Goal: Task Accomplishment & Management: Complete application form

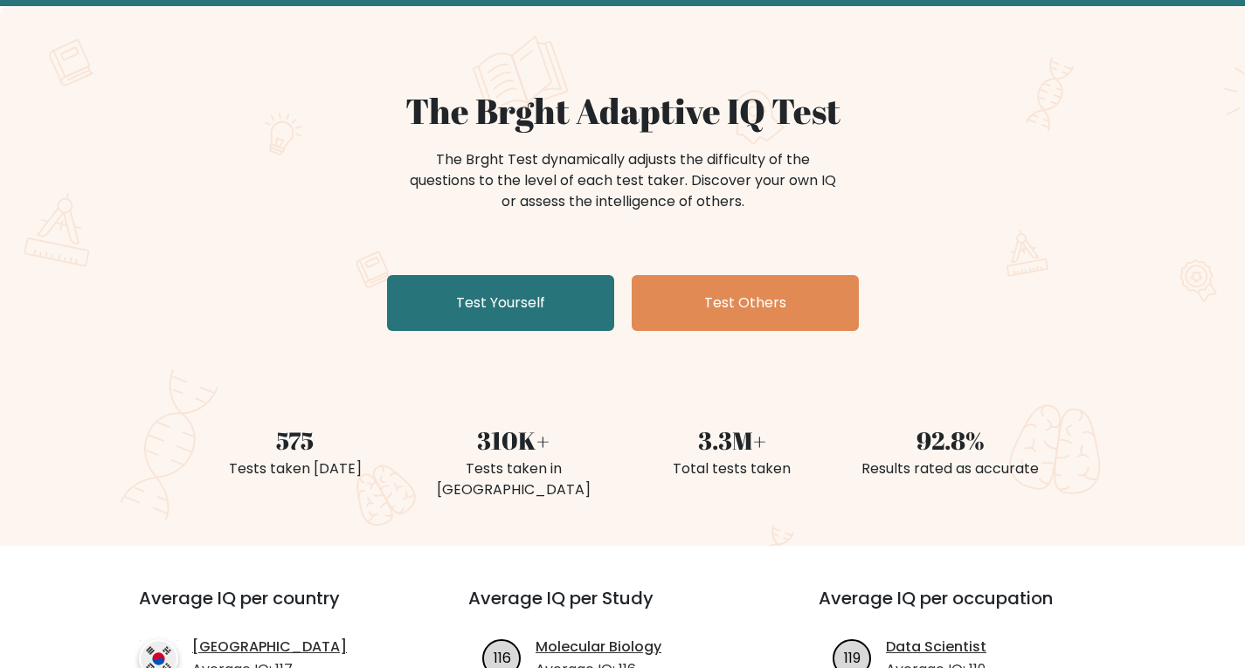
scroll to position [175, 0]
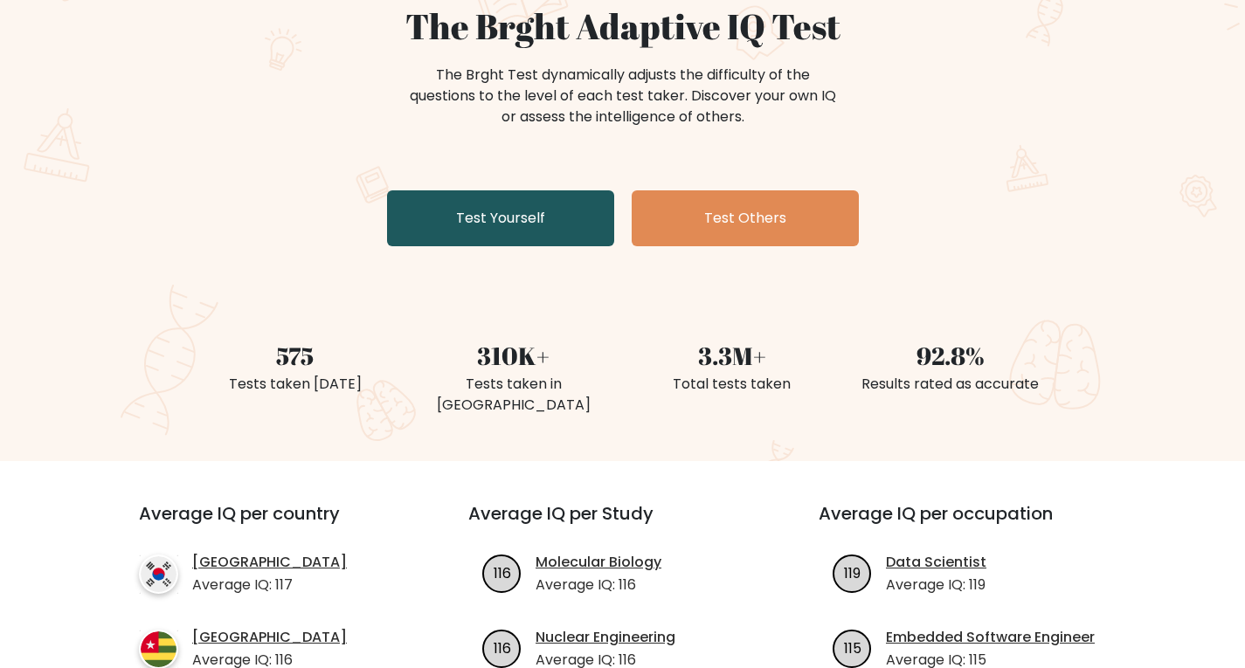
click at [526, 218] on link "Test Yourself" at bounding box center [500, 218] width 227 height 56
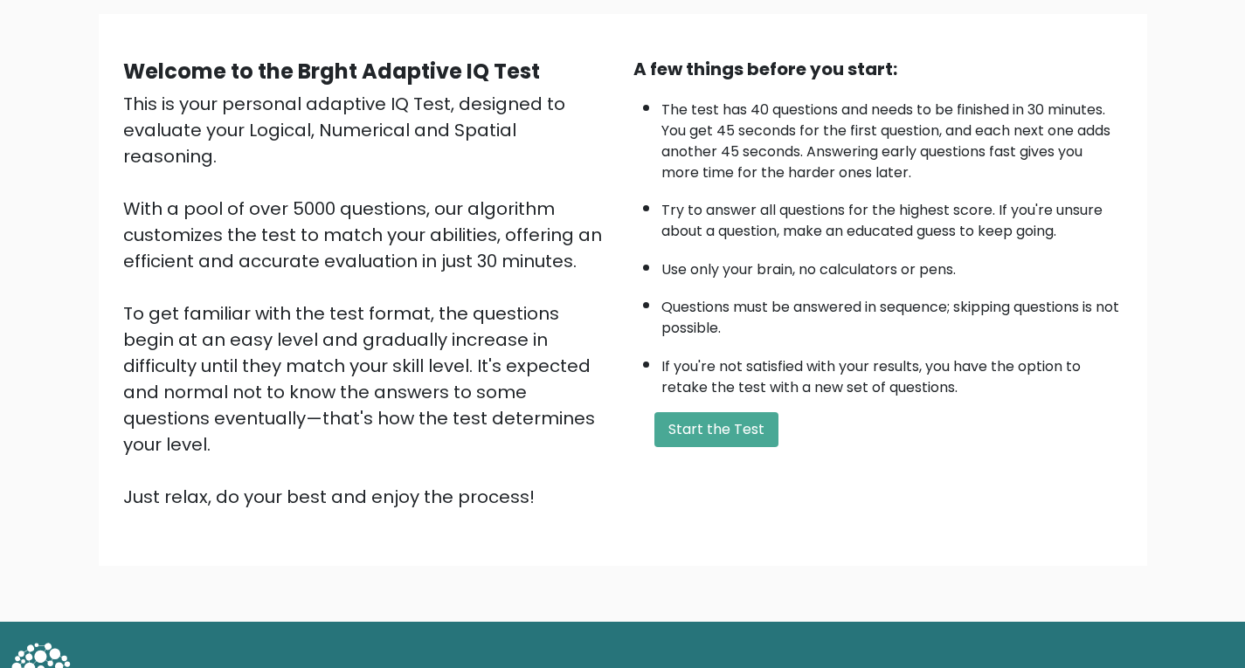
scroll to position [132, 0]
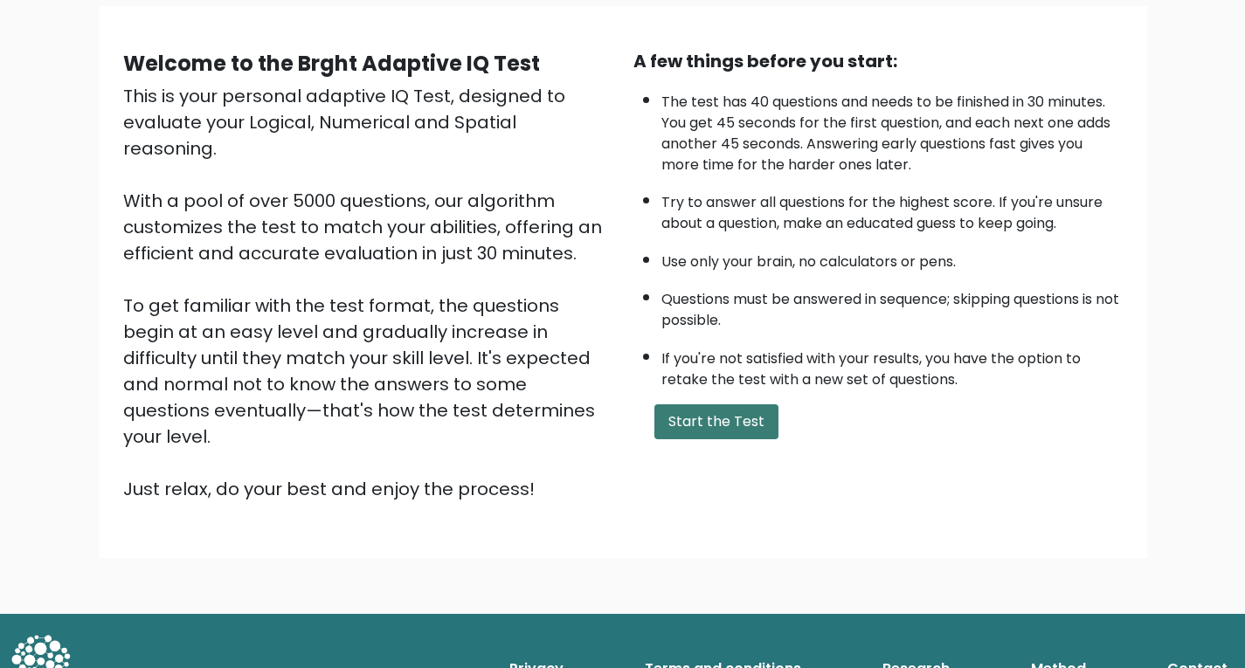
click at [720, 417] on button "Start the Test" at bounding box center [716, 422] width 124 height 35
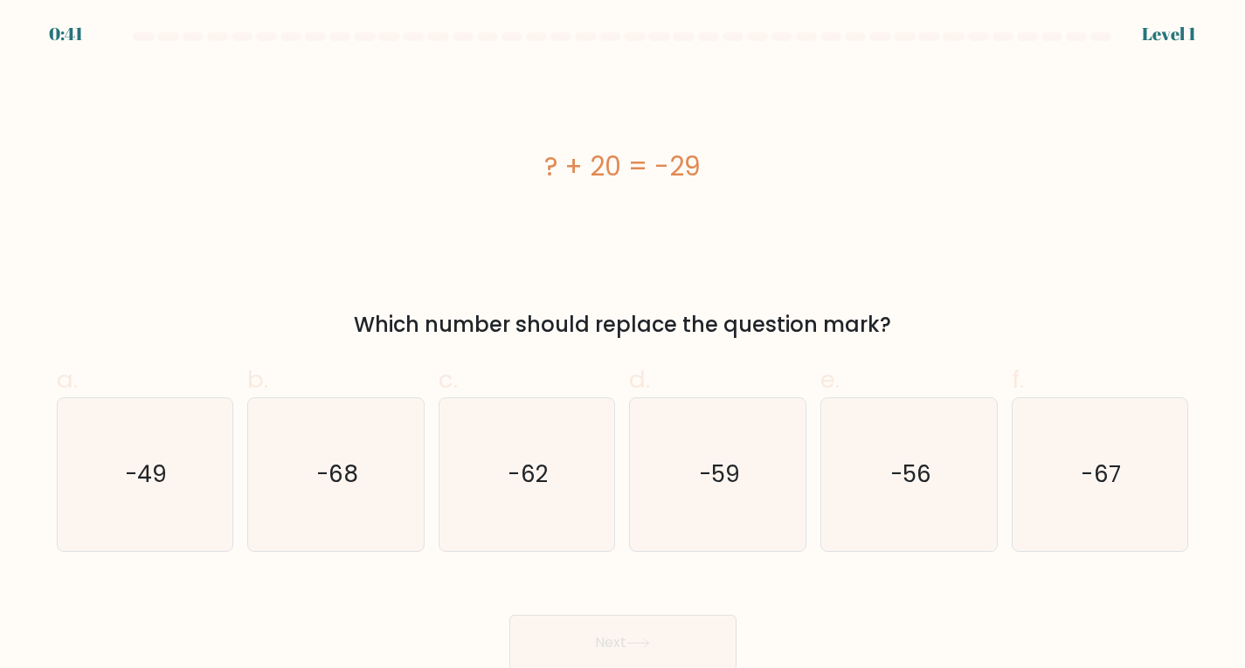
scroll to position [3, 0]
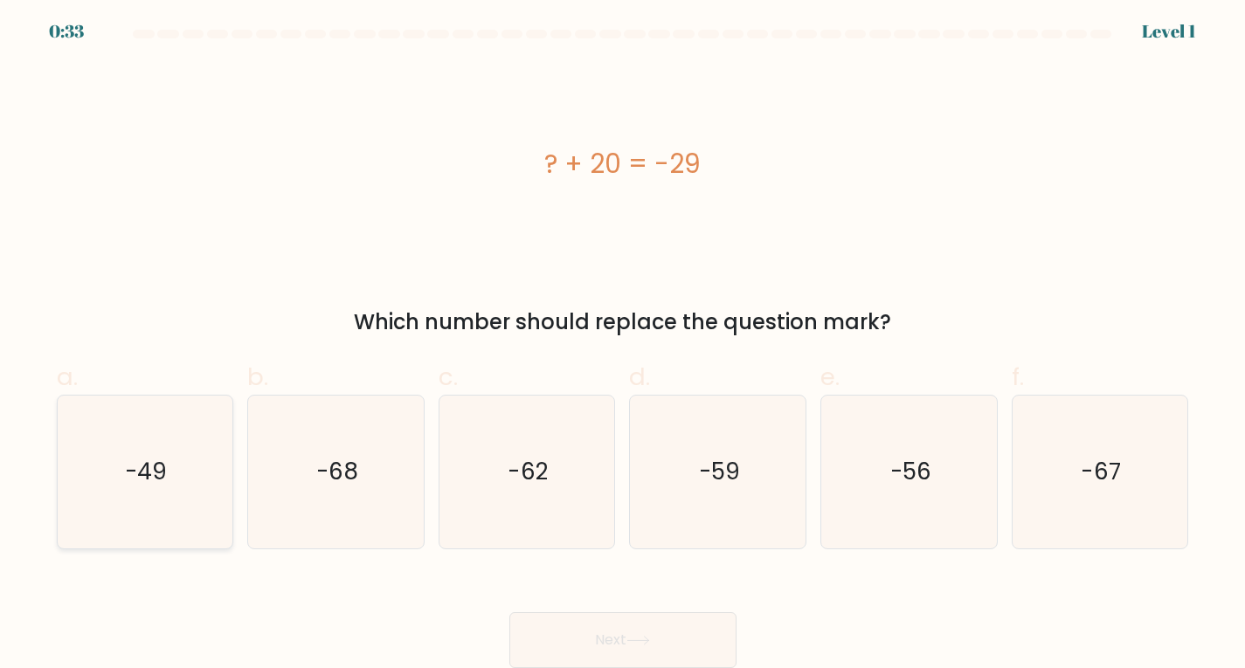
click at [142, 470] on text "-49" at bounding box center [147, 471] width 42 height 31
click at [623, 343] on input "a. -49" at bounding box center [623, 337] width 1 height 11
radio input "true"
click at [635, 635] on button "Next" at bounding box center [622, 641] width 227 height 56
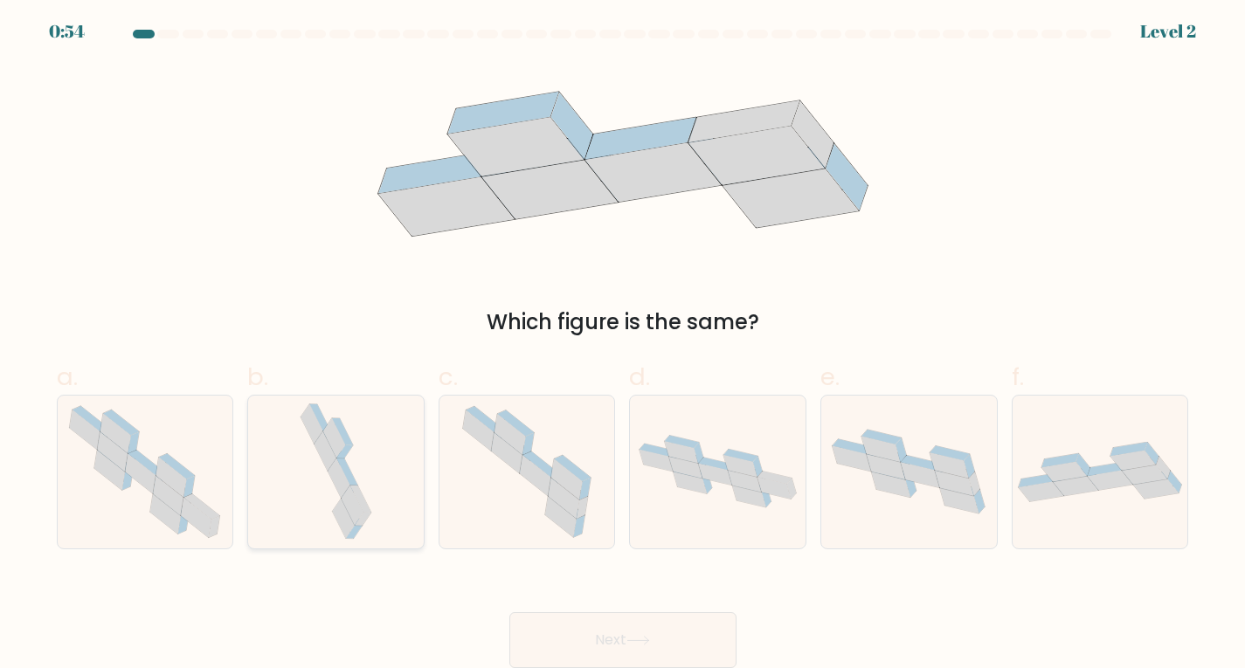
click at [373, 457] on icon at bounding box center [336, 472] width 80 height 153
click at [623, 343] on input "b." at bounding box center [623, 337] width 1 height 11
radio input "true"
click at [666, 654] on button "Next" at bounding box center [622, 641] width 227 height 56
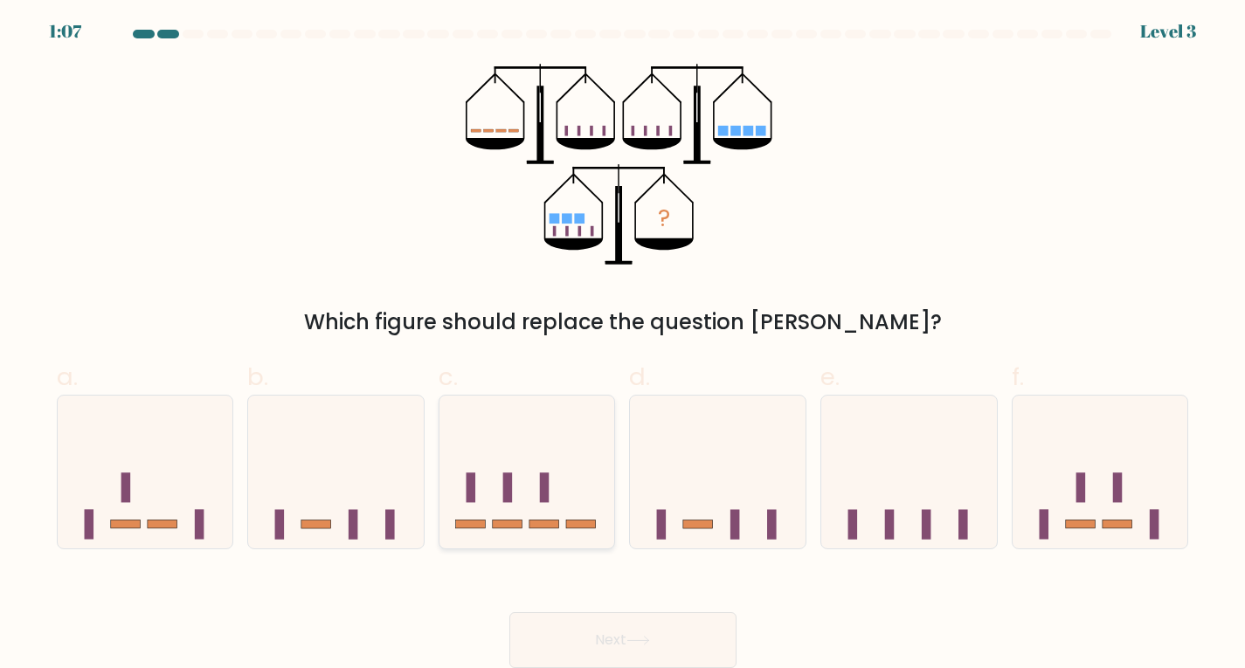
click at [517, 476] on icon at bounding box center [528, 471] width 176 height 145
click at [623, 343] on input "c." at bounding box center [623, 337] width 1 height 11
radio input "true"
click at [650, 630] on button "Next" at bounding box center [622, 641] width 227 height 56
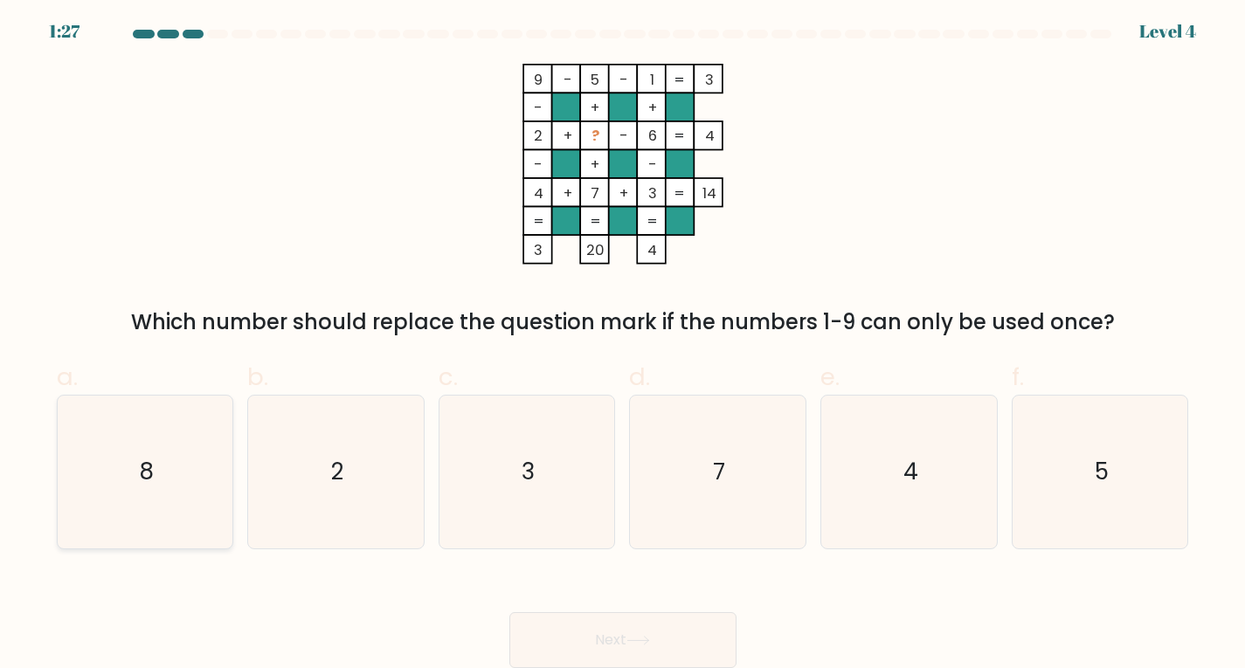
drag, startPoint x: 187, startPoint y: 479, endPoint x: 171, endPoint y: 486, distance: 17.2
click at [185, 480] on icon "8" at bounding box center [144, 472] width 153 height 153
click at [623, 343] on input "a. 8" at bounding box center [623, 337] width 1 height 11
radio input "true"
click at [618, 640] on button "Next" at bounding box center [622, 641] width 227 height 56
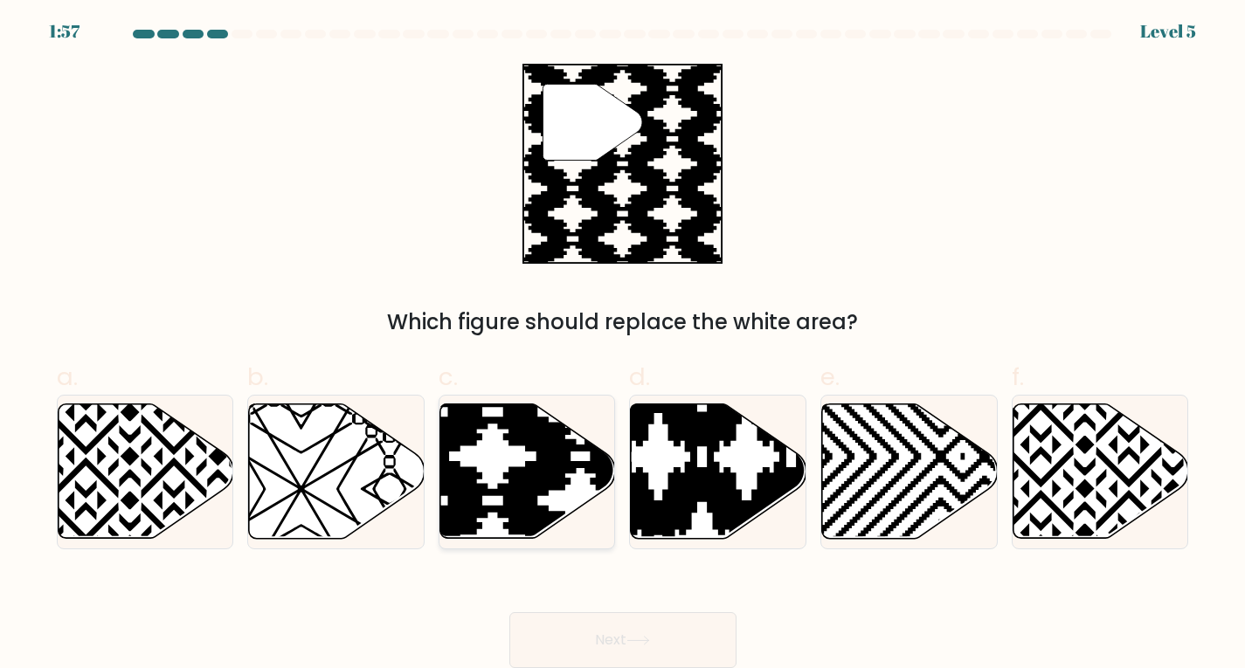
click at [523, 468] on icon at bounding box center [581, 545] width 354 height 354
click at [623, 343] on input "c." at bounding box center [623, 337] width 1 height 11
radio input "true"
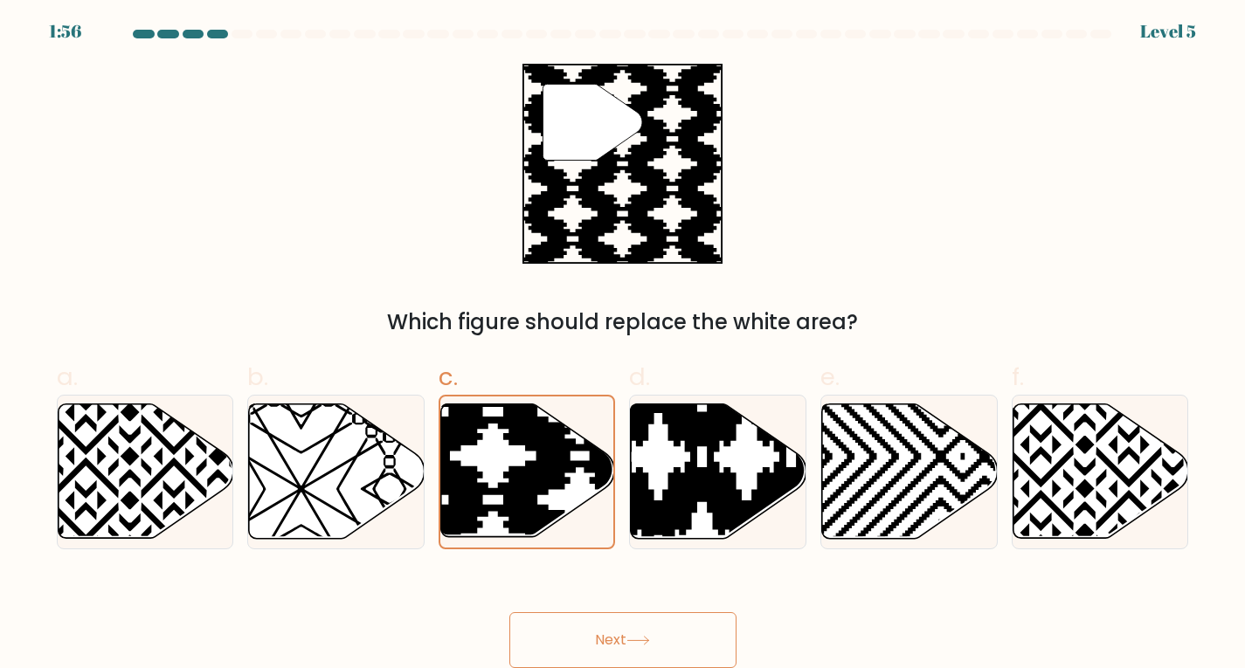
click at [634, 634] on button "Next" at bounding box center [622, 641] width 227 height 56
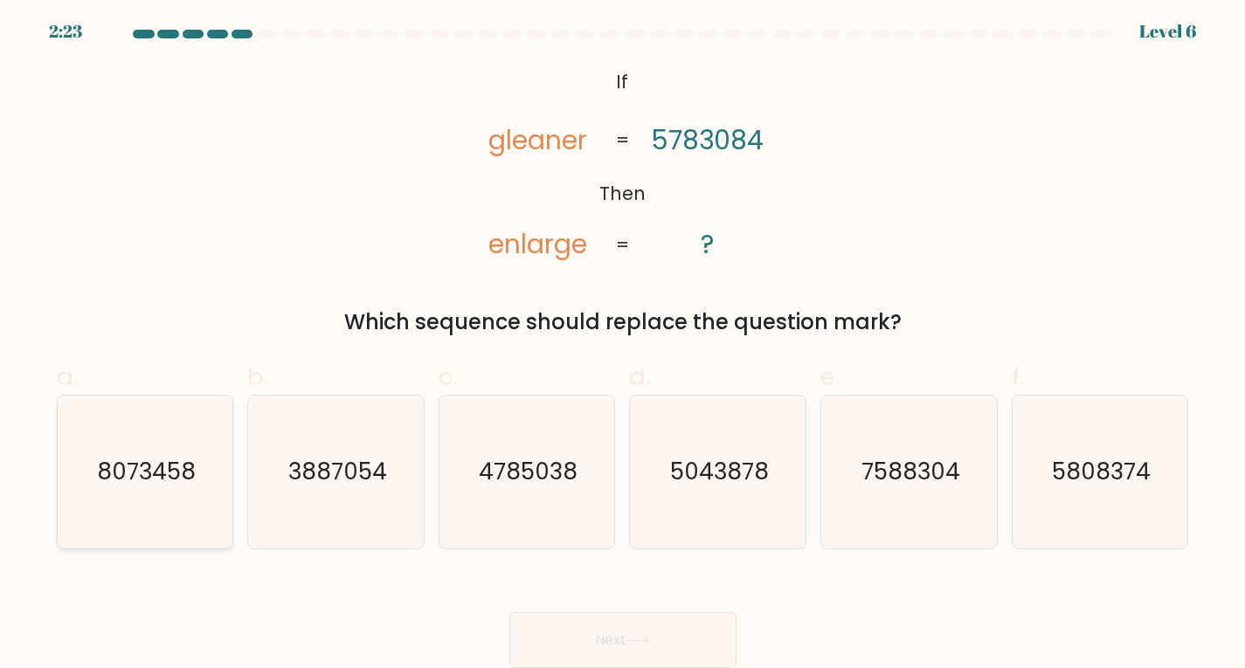
click at [166, 467] on text "8073458" at bounding box center [146, 471] width 99 height 31
click at [623, 343] on input "a. 8073458" at bounding box center [623, 337] width 1 height 11
radio input "true"
click at [635, 646] on icon at bounding box center [639, 641] width 24 height 10
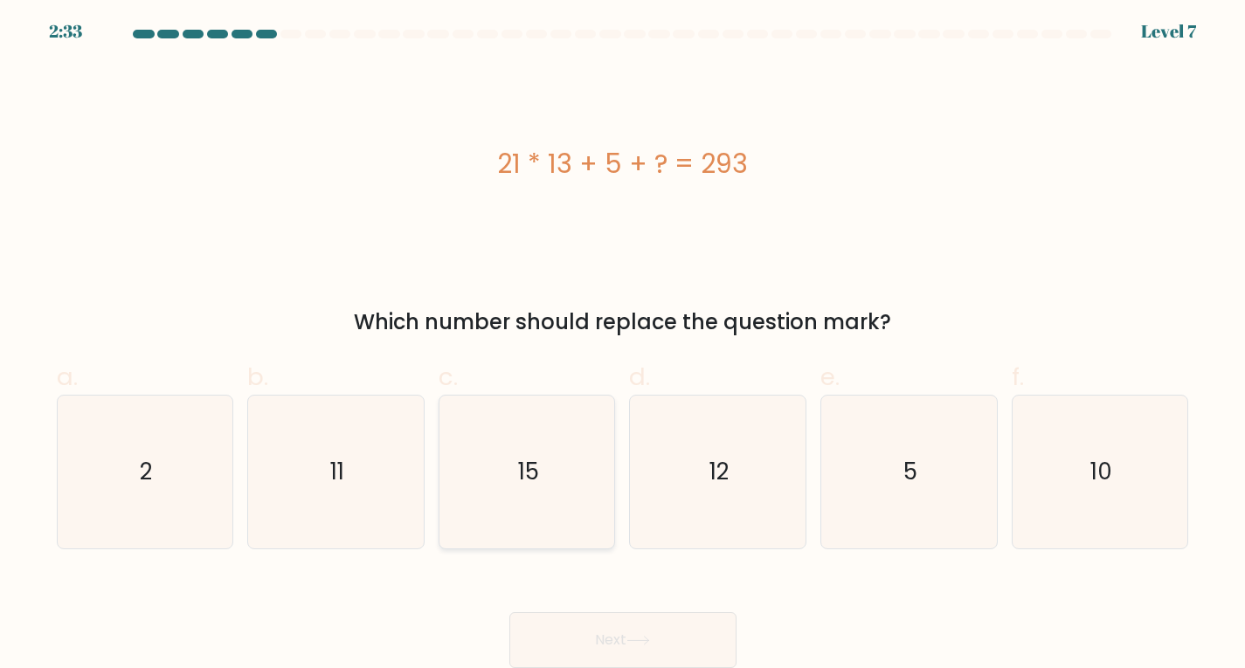
click at [540, 460] on icon "15" at bounding box center [527, 472] width 153 height 153
click at [623, 343] on input "c. 15" at bounding box center [623, 337] width 1 height 11
radio input "true"
click at [614, 636] on button "Next" at bounding box center [622, 641] width 227 height 56
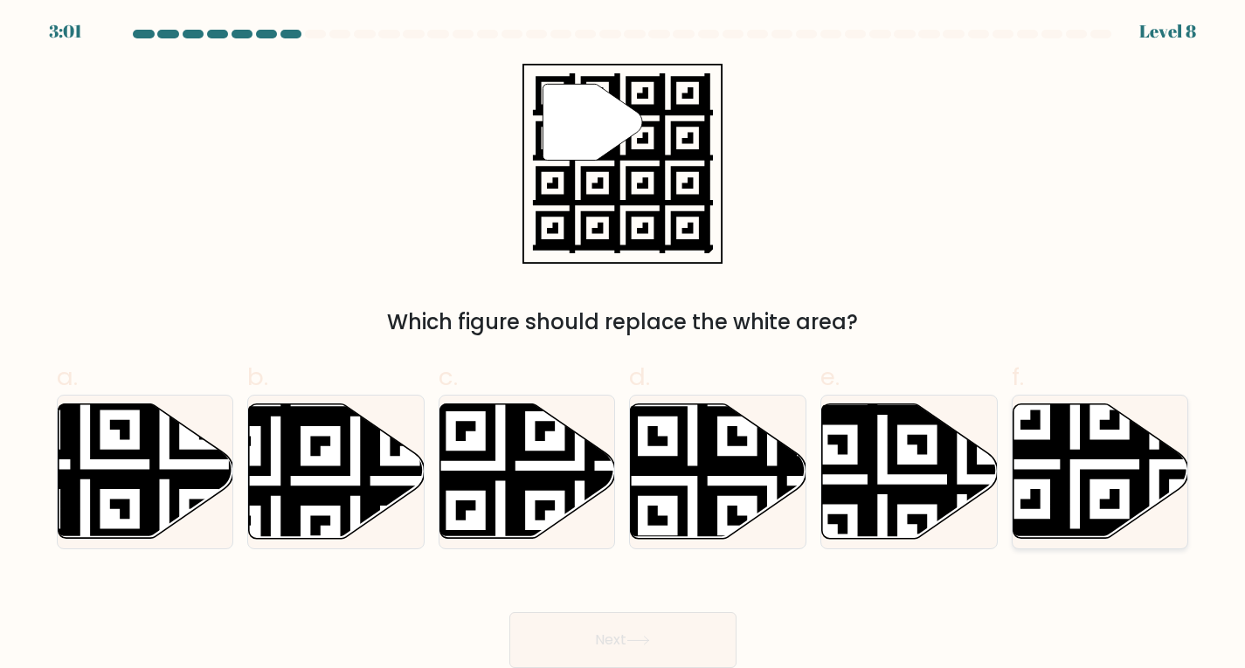
click at [1092, 475] on icon at bounding box center [1154, 544] width 318 height 318
click at [624, 343] on input "f." at bounding box center [623, 337] width 1 height 11
radio input "true"
click at [647, 643] on icon at bounding box center [639, 641] width 24 height 10
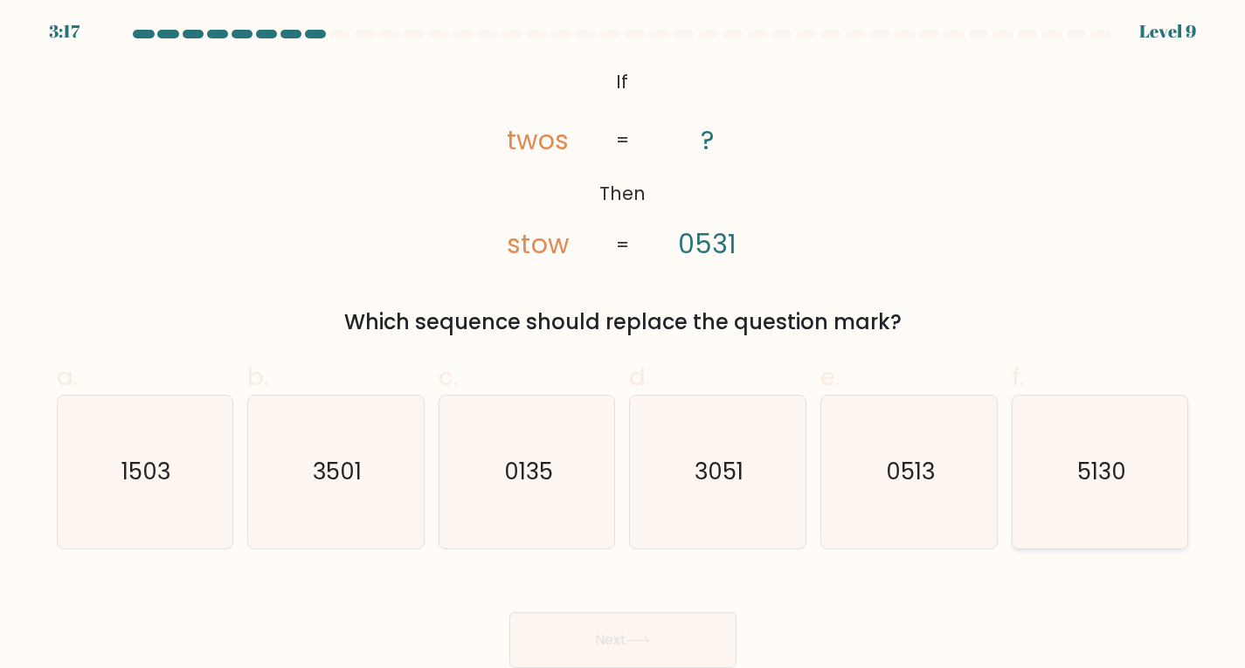
click at [1107, 467] on text "5130" at bounding box center [1101, 471] width 49 height 31
click at [624, 343] on input "f. 5130" at bounding box center [623, 337] width 1 height 11
radio input "true"
click at [622, 639] on button "Next" at bounding box center [622, 641] width 227 height 56
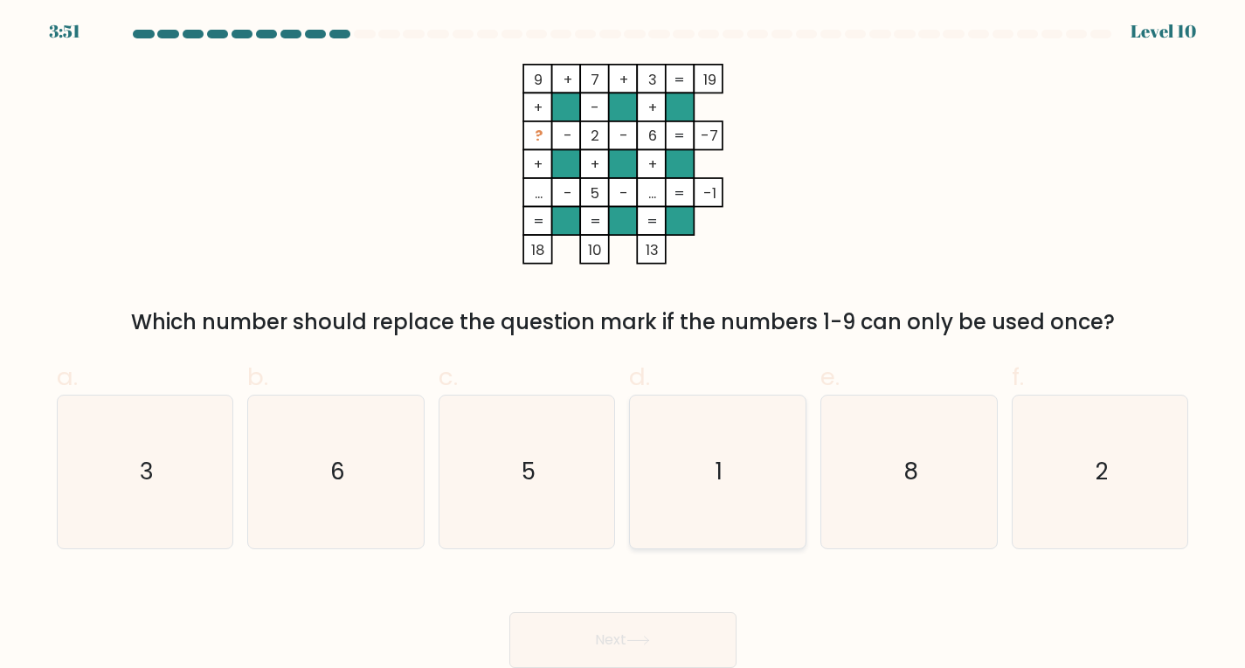
click at [717, 476] on text "1" at bounding box center [720, 471] width 7 height 31
click at [624, 343] on input "d. 1" at bounding box center [623, 337] width 1 height 11
radio input "true"
click at [665, 649] on button "Next" at bounding box center [622, 641] width 227 height 56
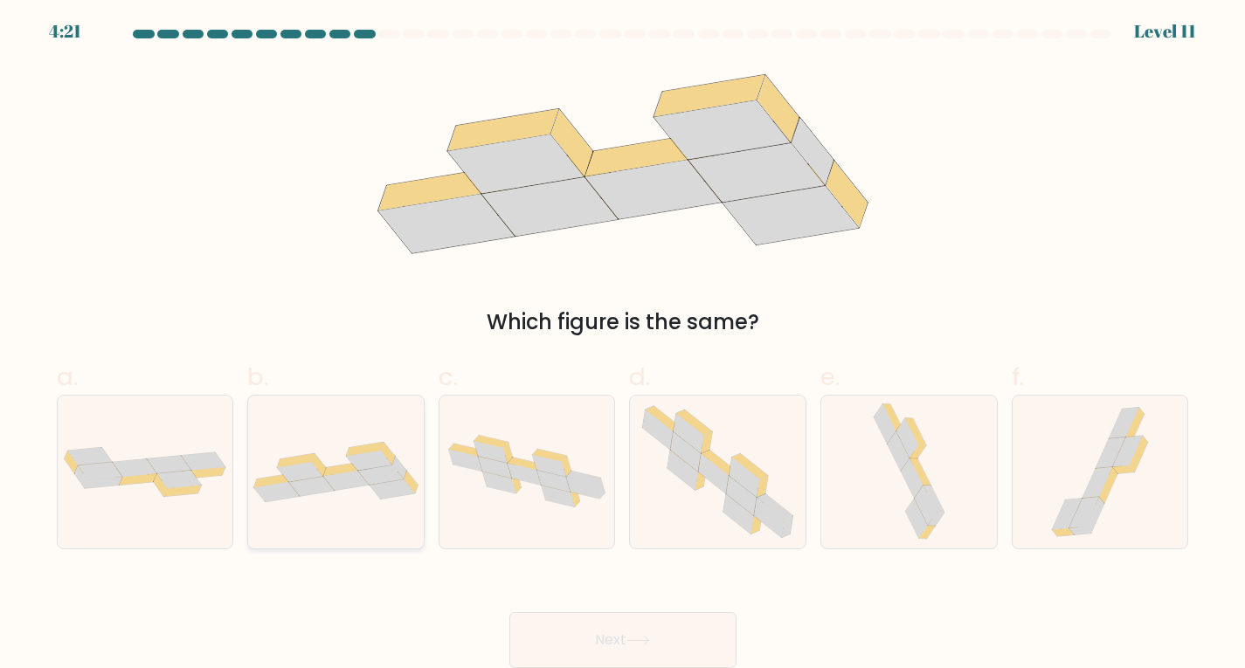
click at [357, 483] on icon at bounding box center [345, 481] width 45 height 20
click at [623, 343] on input "b." at bounding box center [623, 337] width 1 height 11
radio input "true"
click at [642, 634] on button "Next" at bounding box center [622, 641] width 227 height 56
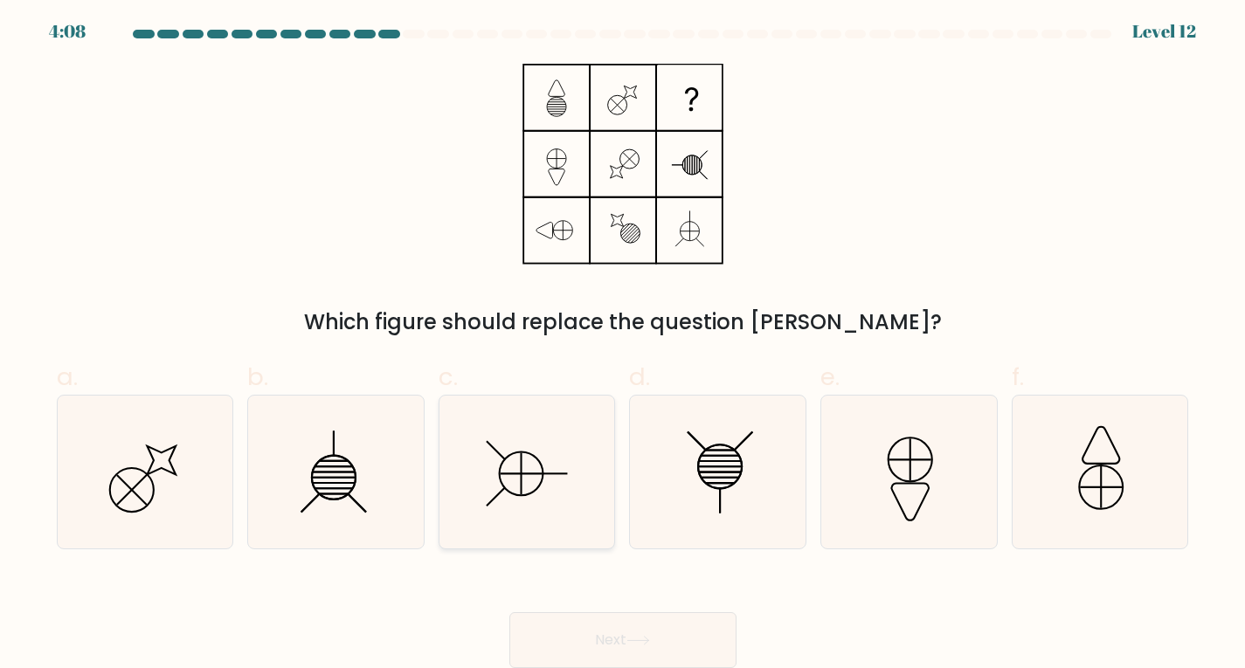
click at [546, 462] on icon at bounding box center [527, 472] width 153 height 153
click at [623, 343] on input "c." at bounding box center [623, 337] width 1 height 11
radio input "true"
drag, startPoint x: 656, startPoint y: 630, endPoint x: 661, endPoint y: 638, distance: 9.5
click at [659, 630] on button "Next" at bounding box center [622, 641] width 227 height 56
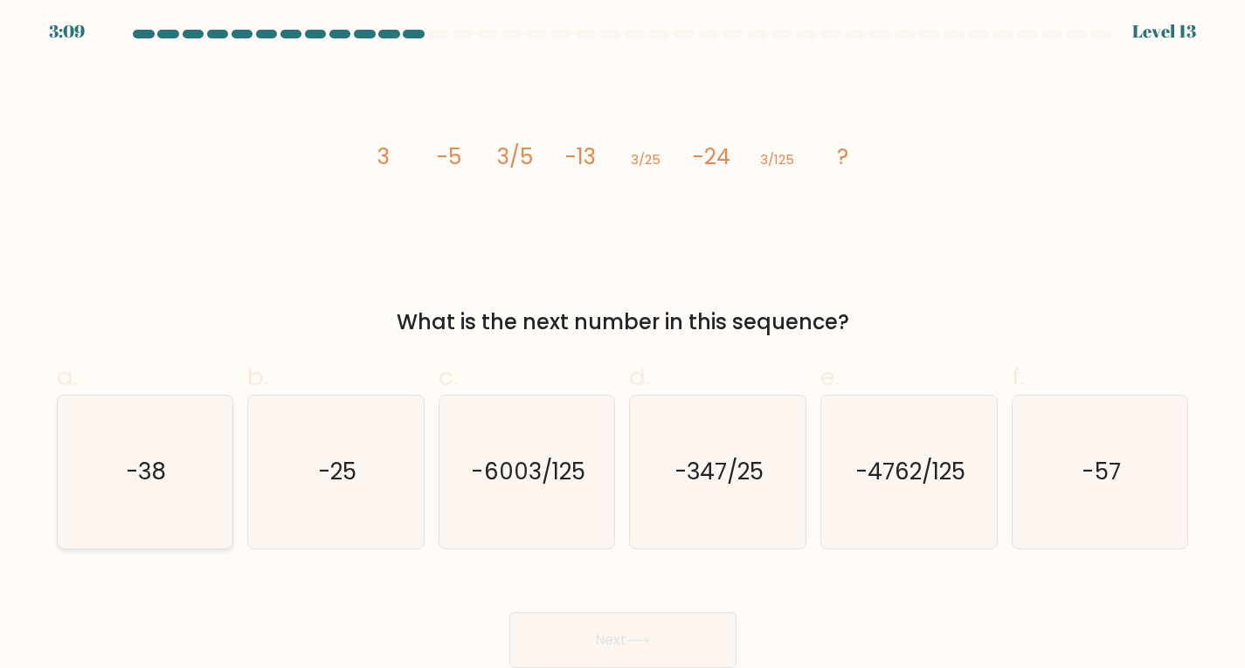
click at [133, 449] on icon "-38" at bounding box center [144, 472] width 153 height 153
click at [623, 343] on input "a. -38" at bounding box center [623, 337] width 1 height 11
radio input "true"
click at [655, 652] on button "Next" at bounding box center [622, 641] width 227 height 56
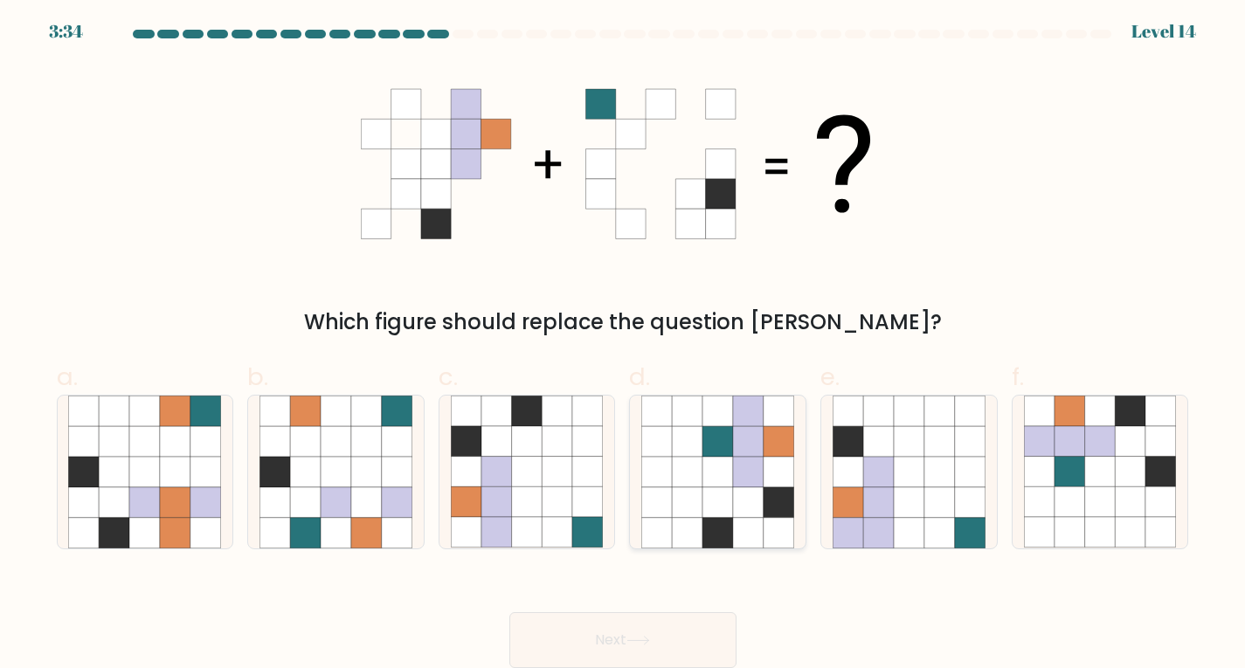
click at [738, 451] on icon at bounding box center [748, 441] width 31 height 31
click at [624, 343] on input "d." at bounding box center [623, 337] width 1 height 11
radio input "true"
click at [669, 647] on button "Next" at bounding box center [622, 641] width 227 height 56
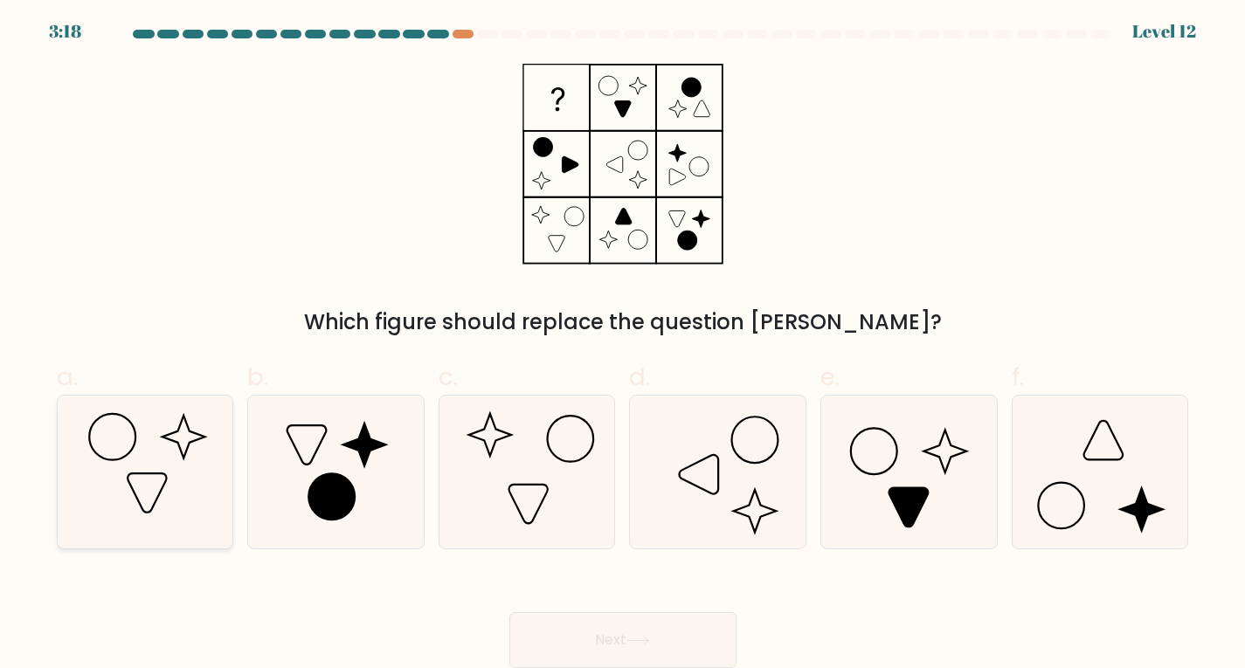
click at [174, 464] on icon at bounding box center [144, 472] width 153 height 153
click at [623, 343] on input "a." at bounding box center [623, 337] width 1 height 11
radio input "true"
click at [643, 639] on icon at bounding box center [639, 641] width 24 height 10
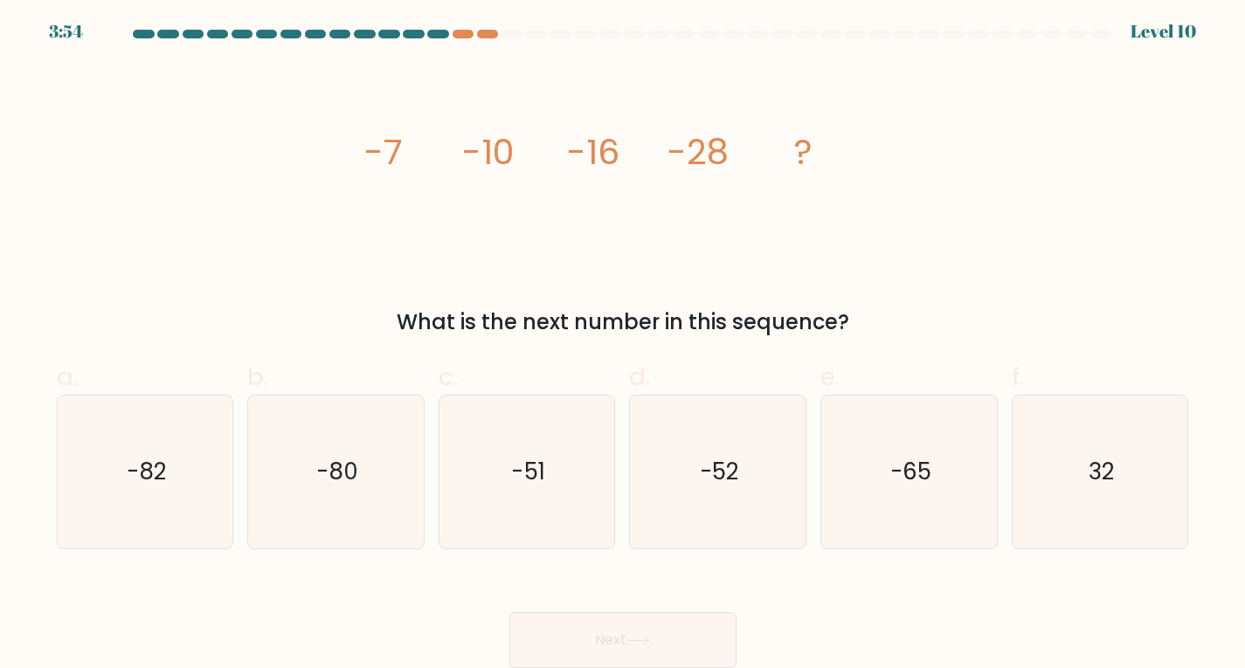
scroll to position [0, 0]
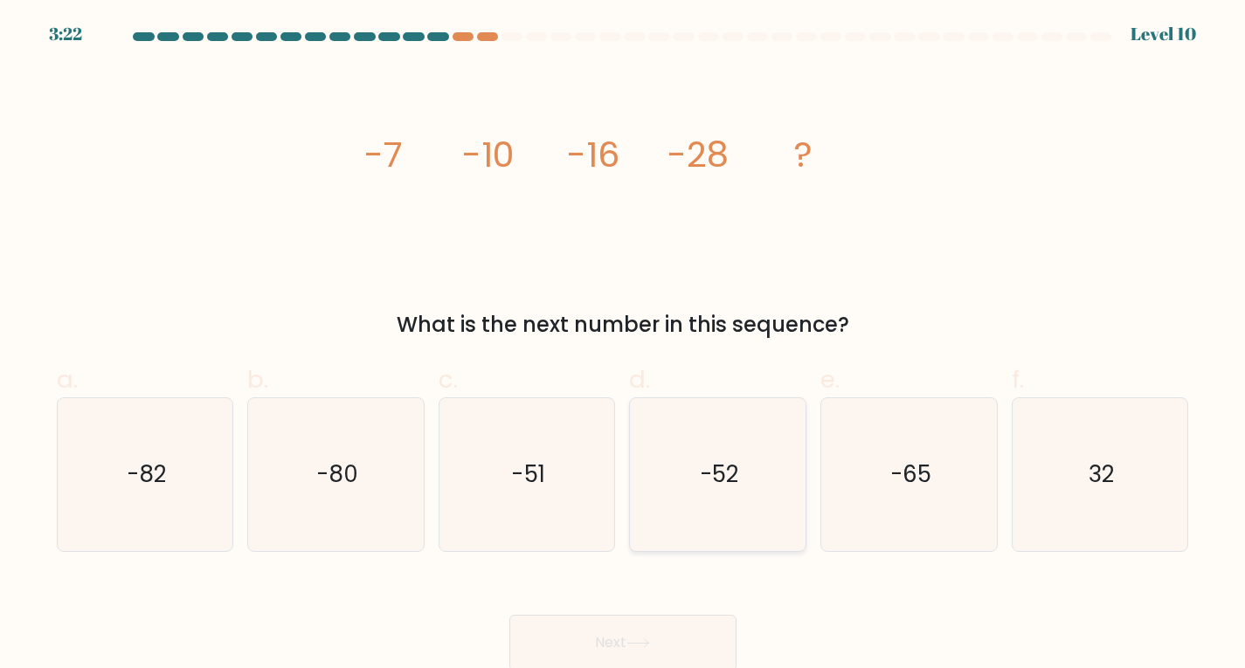
click at [733, 447] on icon "-52" at bounding box center [717, 474] width 153 height 153
click at [624, 346] on input "d. -52" at bounding box center [623, 340] width 1 height 11
radio input "true"
drag, startPoint x: 659, startPoint y: 635, endPoint x: 640, endPoint y: 635, distance: 19.2
click at [659, 636] on button "Next" at bounding box center [622, 643] width 227 height 56
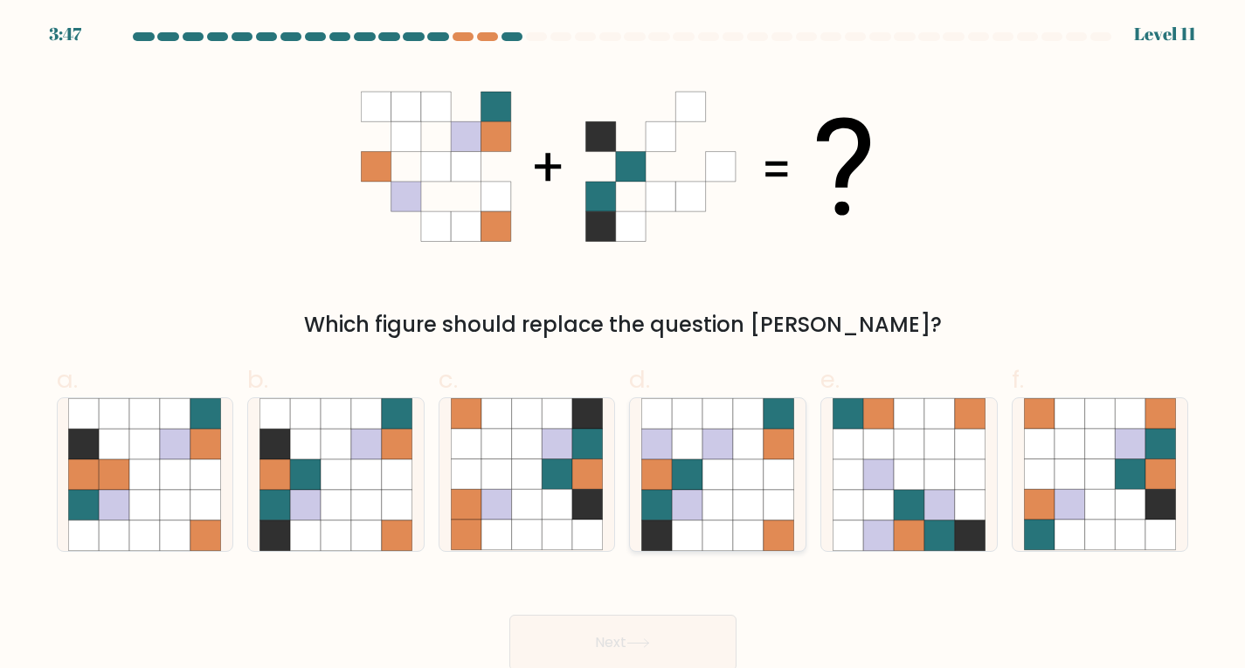
click at [715, 481] on icon at bounding box center [718, 475] width 31 height 31
click at [624, 346] on input "d." at bounding box center [623, 340] width 1 height 11
radio input "true"
click at [669, 637] on button "Next" at bounding box center [622, 643] width 227 height 56
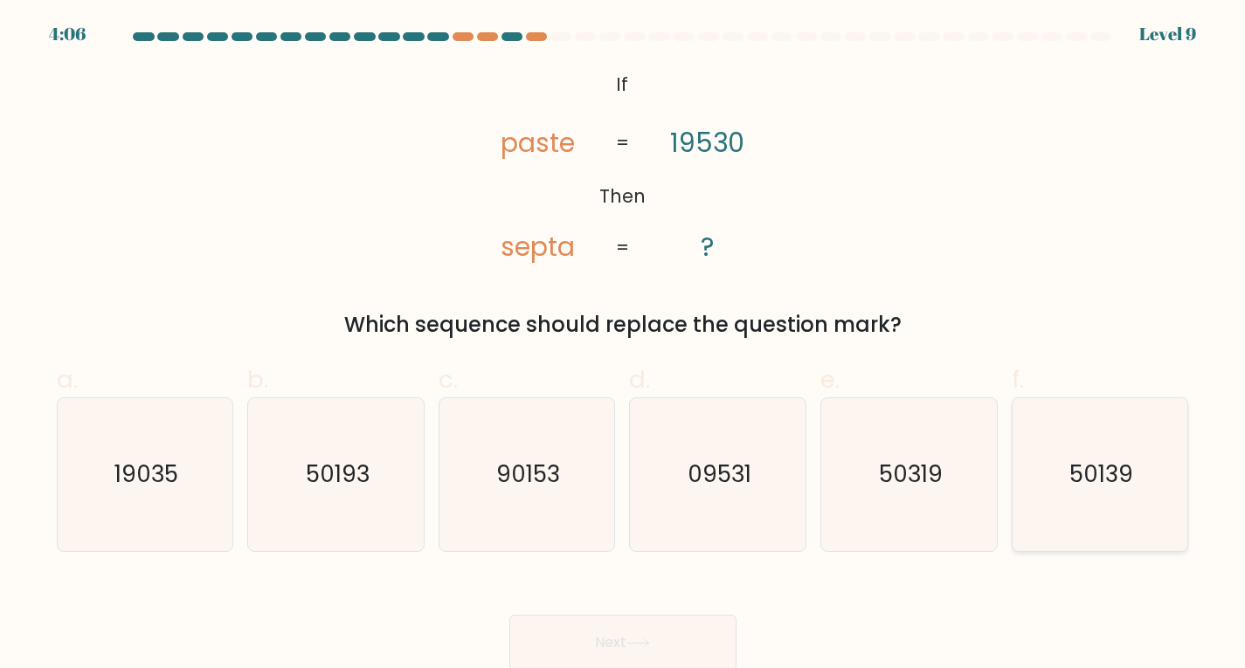
click at [1092, 474] on text "50139" at bounding box center [1102, 474] width 64 height 31
click at [624, 346] on input "f. 50139" at bounding box center [623, 340] width 1 height 11
radio input "true"
click at [675, 637] on button "Next" at bounding box center [622, 643] width 227 height 56
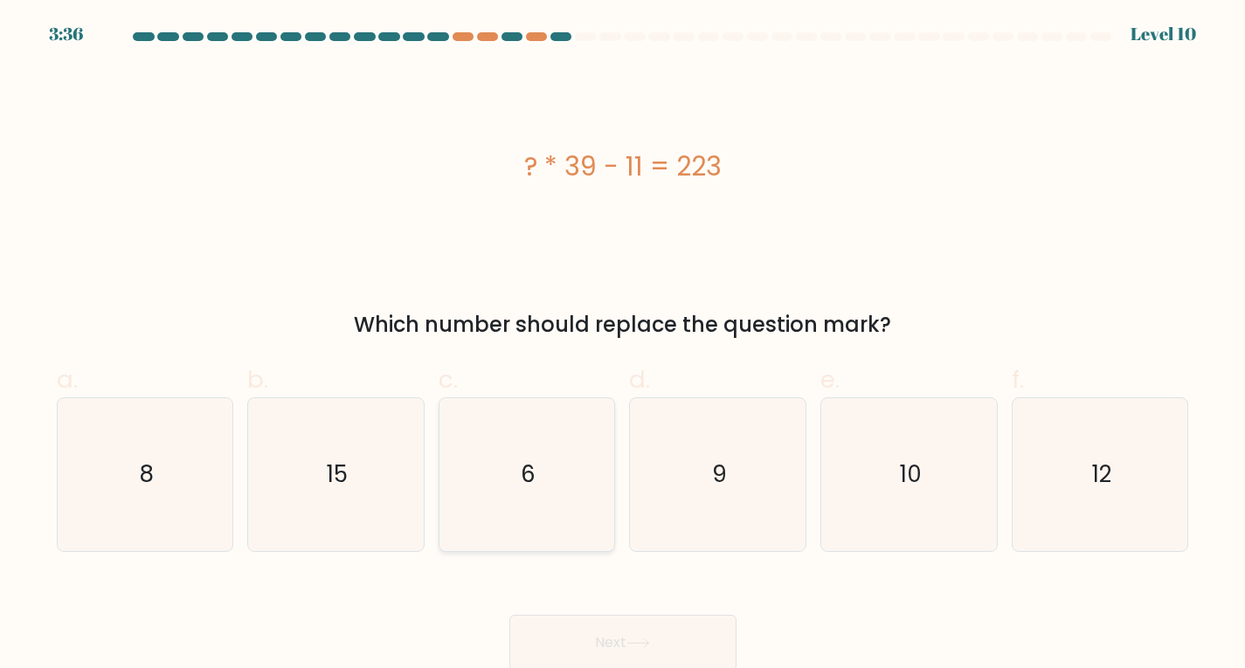
click at [537, 488] on icon "6" at bounding box center [527, 474] width 153 height 153
click at [623, 346] on input "c. 6" at bounding box center [623, 340] width 1 height 11
radio input "true"
click at [650, 641] on icon at bounding box center [639, 644] width 24 height 10
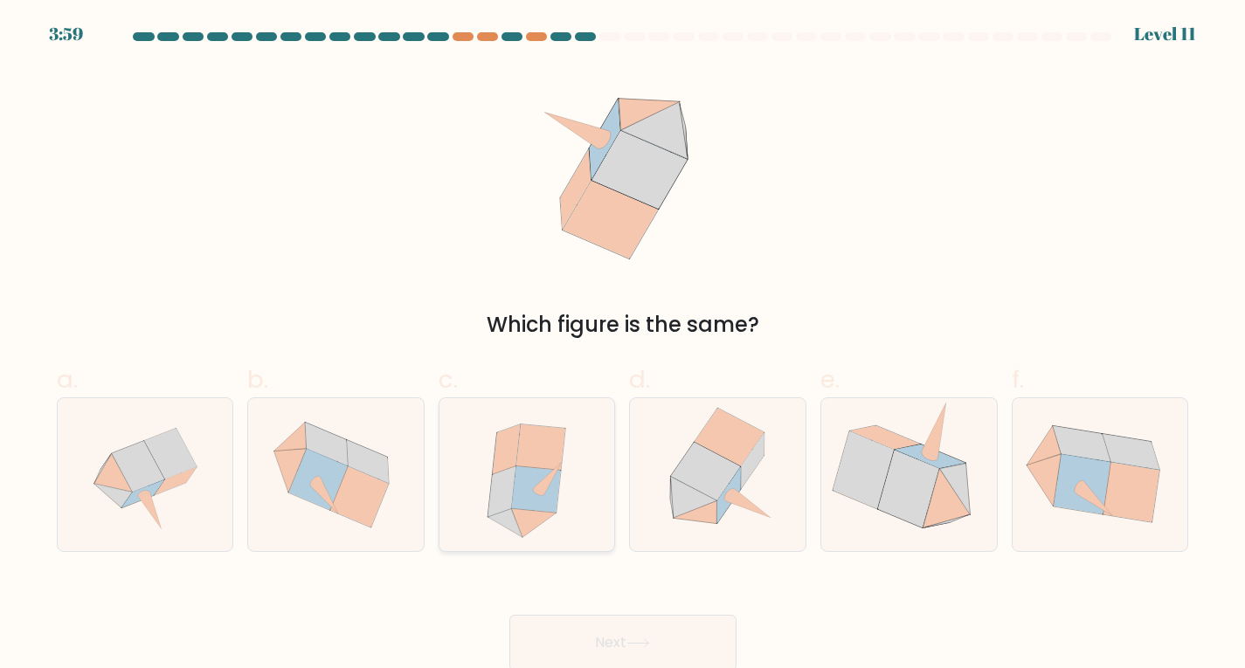
click at [538, 489] on icon at bounding box center [548, 478] width 28 height 32
click at [623, 346] on input "c." at bounding box center [623, 340] width 1 height 11
radio input "true"
click at [672, 627] on button "Next" at bounding box center [622, 643] width 227 height 56
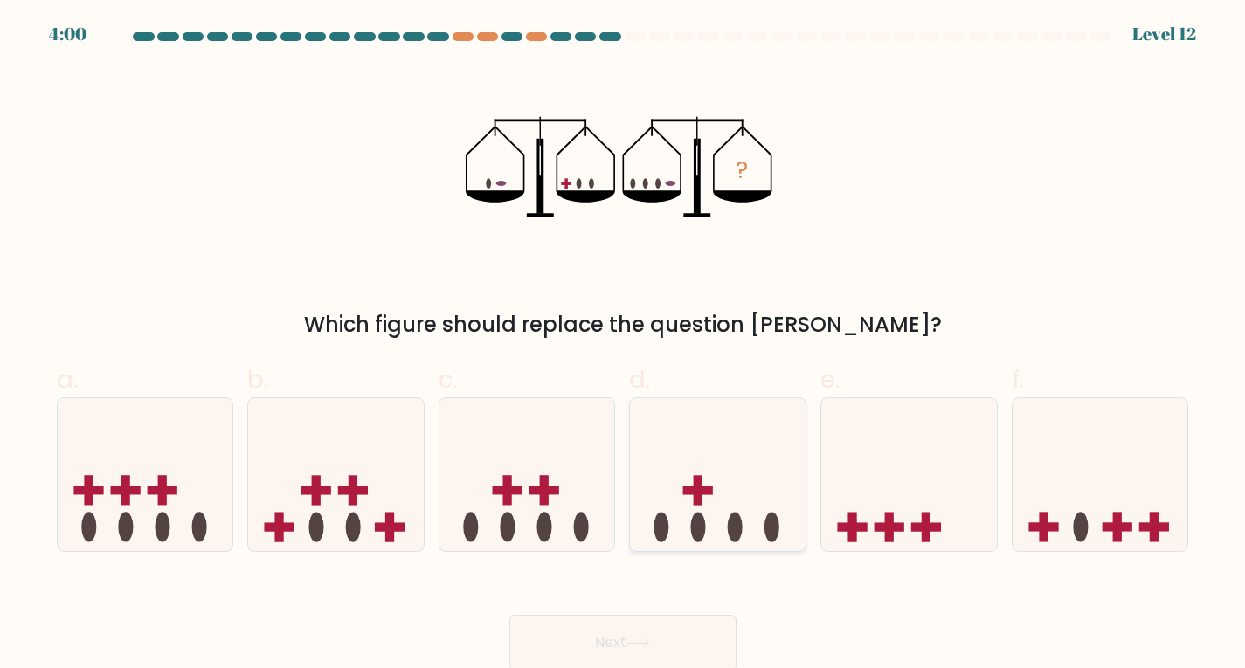
click at [713, 514] on icon at bounding box center [718, 474] width 176 height 145
click at [624, 346] on input "d." at bounding box center [623, 340] width 1 height 11
radio input "true"
click at [635, 651] on button "Next" at bounding box center [622, 643] width 227 height 56
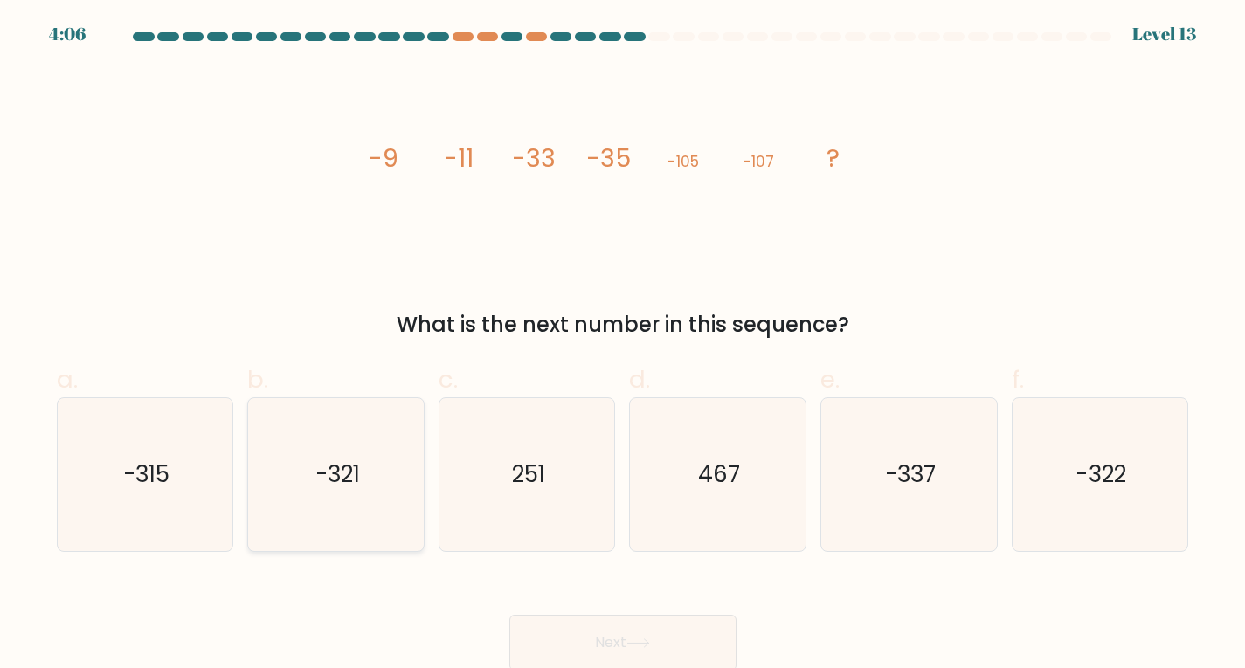
click at [375, 476] on icon "-321" at bounding box center [336, 474] width 153 height 153
click at [623, 346] on input "b. -321" at bounding box center [623, 340] width 1 height 11
radio input "true"
click at [675, 647] on button "Next" at bounding box center [622, 643] width 227 height 56
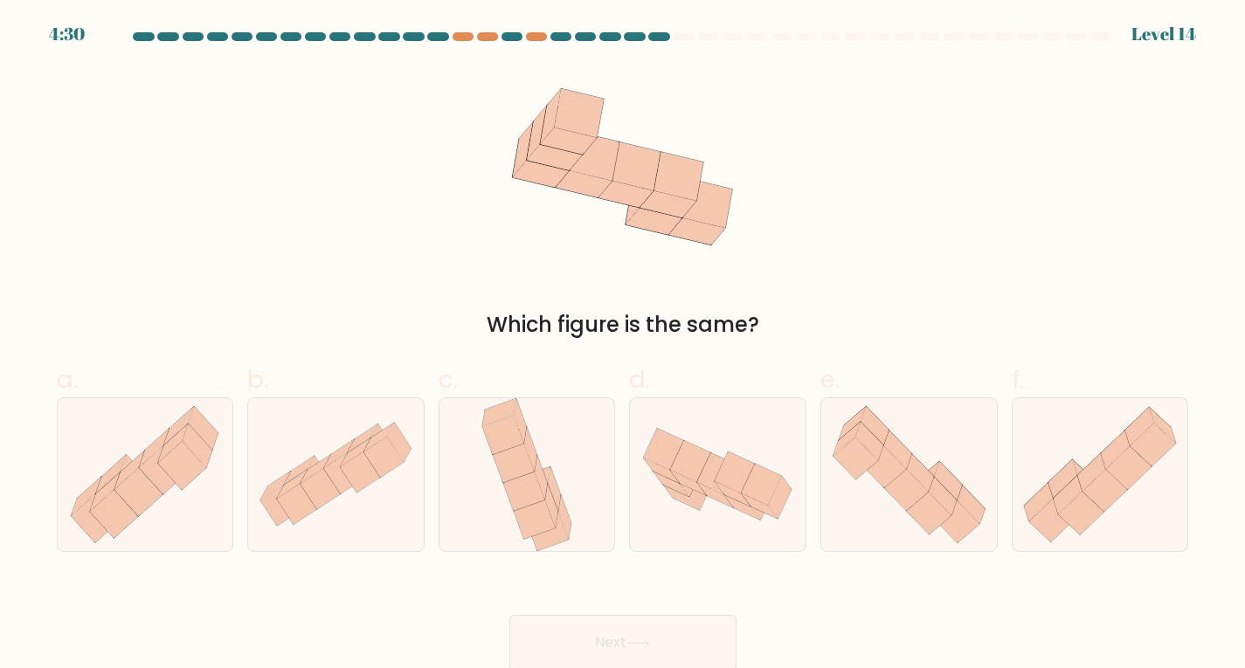
click at [676, 214] on icon at bounding box center [668, 203] width 56 height 26
click at [763, 483] on icon at bounding box center [762, 484] width 40 height 41
click at [624, 346] on input "d." at bounding box center [623, 340] width 1 height 11
radio input "true"
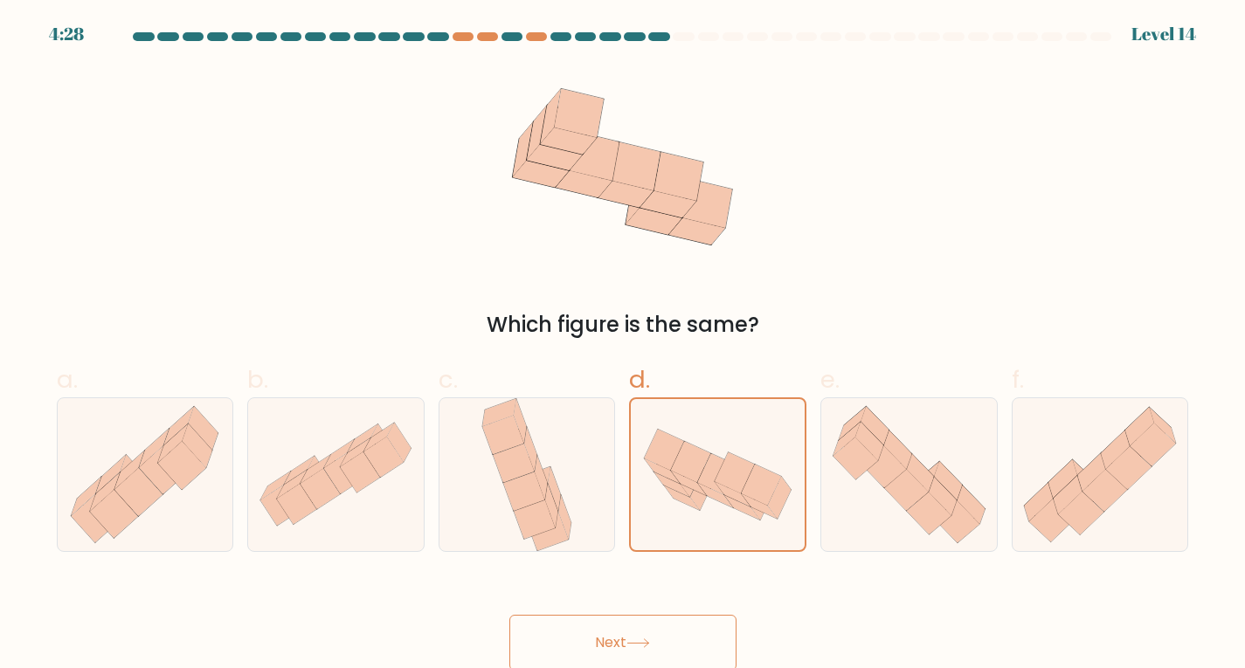
click at [656, 654] on button "Next" at bounding box center [622, 643] width 227 height 56
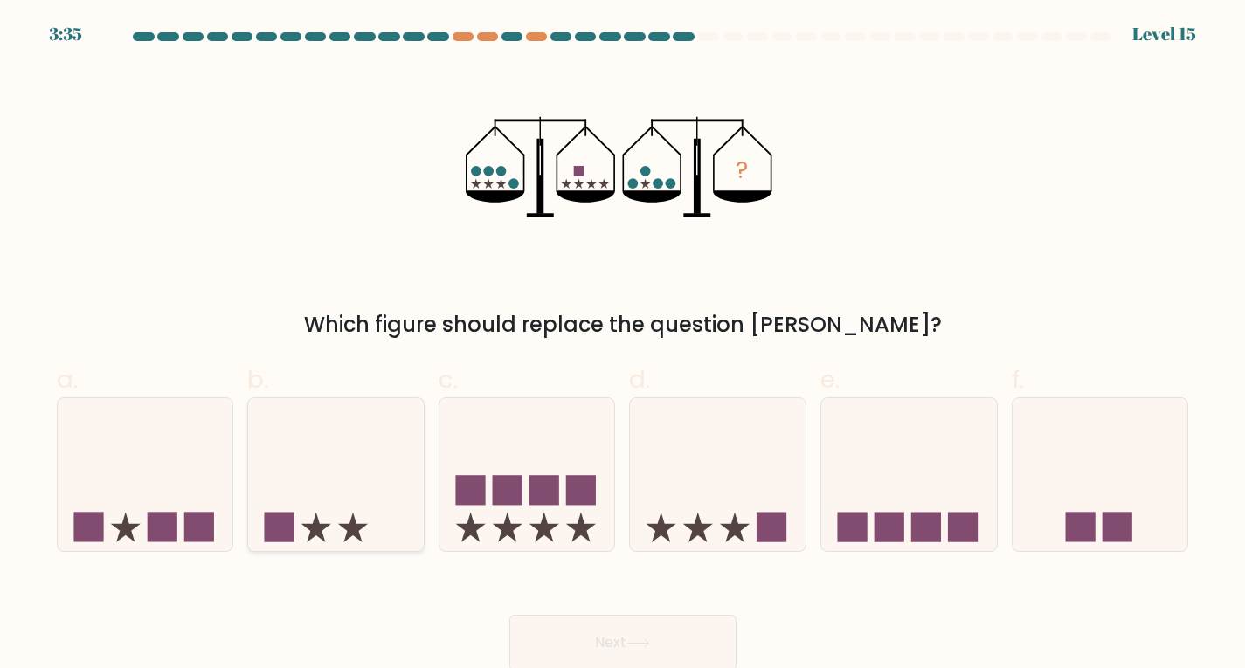
click at [341, 513] on icon at bounding box center [336, 474] width 176 height 145
click at [623, 346] on input "b." at bounding box center [623, 340] width 1 height 11
radio input "true"
click at [650, 644] on icon at bounding box center [639, 644] width 24 height 10
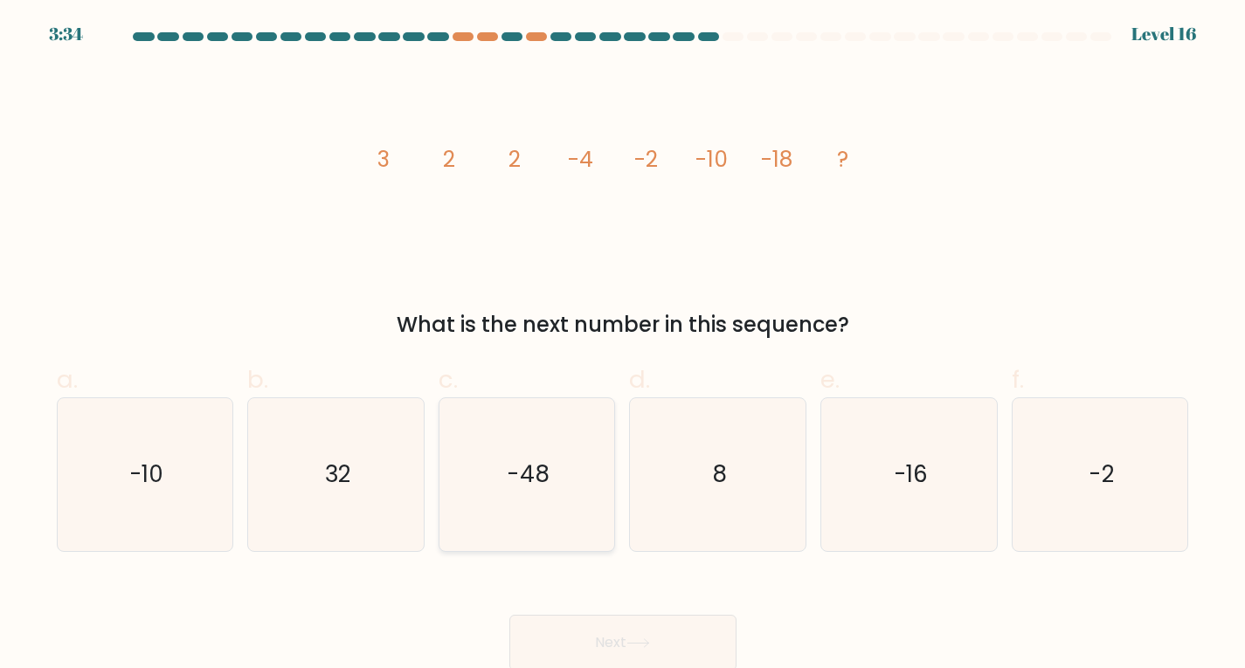
click at [528, 478] on text "-48" at bounding box center [529, 474] width 42 height 31
click at [623, 346] on input "c. -48" at bounding box center [623, 340] width 1 height 11
radio input "true"
click at [660, 641] on button "Next" at bounding box center [622, 643] width 227 height 56
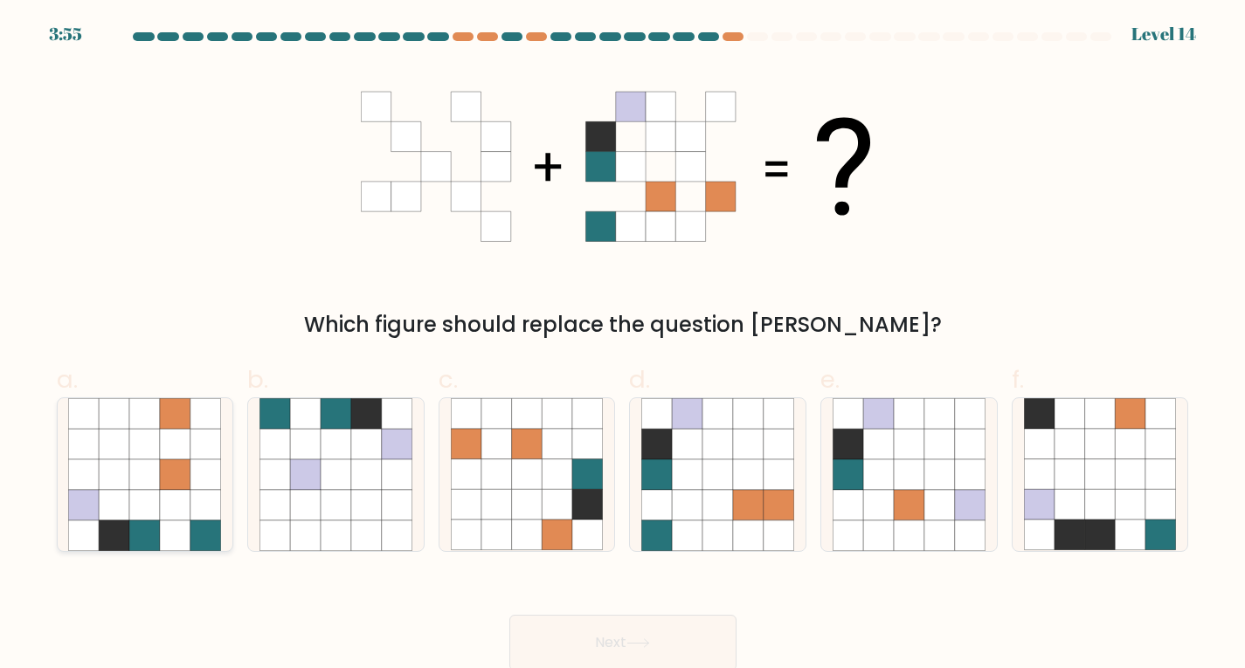
click at [154, 474] on icon at bounding box center [144, 475] width 31 height 31
click at [623, 346] on input "a." at bounding box center [623, 340] width 1 height 11
radio input "true"
click at [607, 639] on button "Next" at bounding box center [622, 643] width 227 height 56
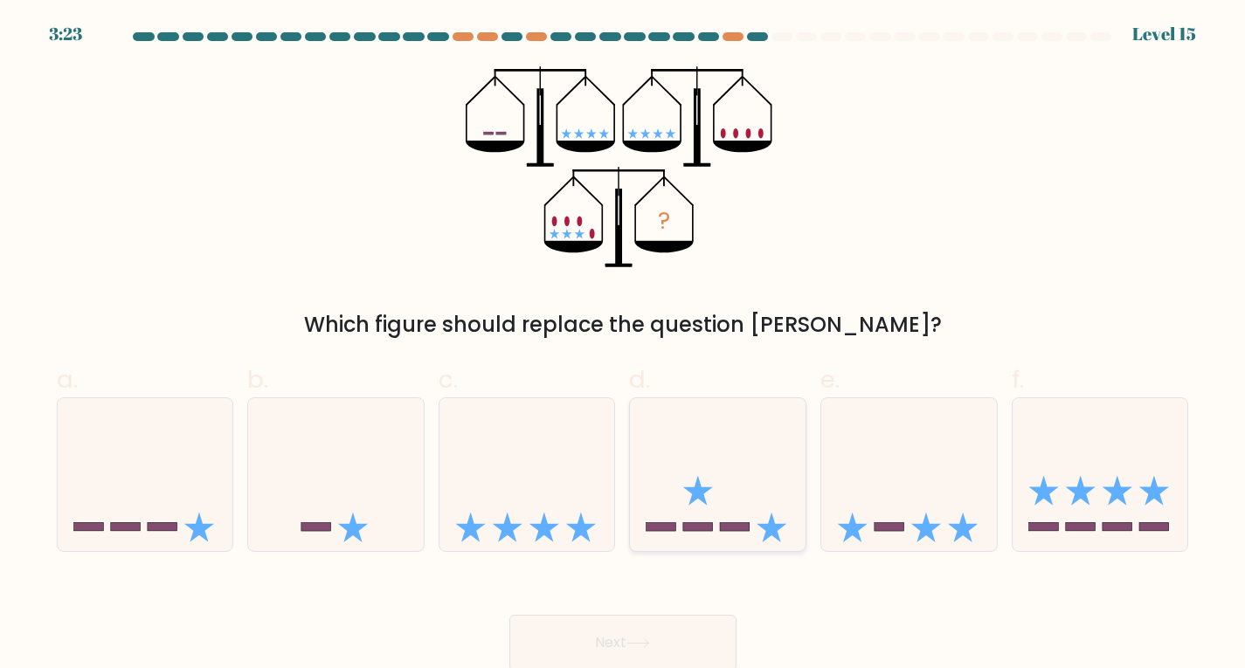
drag, startPoint x: 707, startPoint y: 527, endPoint x: 692, endPoint y: 522, distance: 15.8
click at [705, 526] on rect at bounding box center [698, 527] width 30 height 9
click at [624, 346] on input "d." at bounding box center [623, 340] width 1 height 11
radio input "true"
click at [602, 650] on button "Next" at bounding box center [622, 643] width 227 height 56
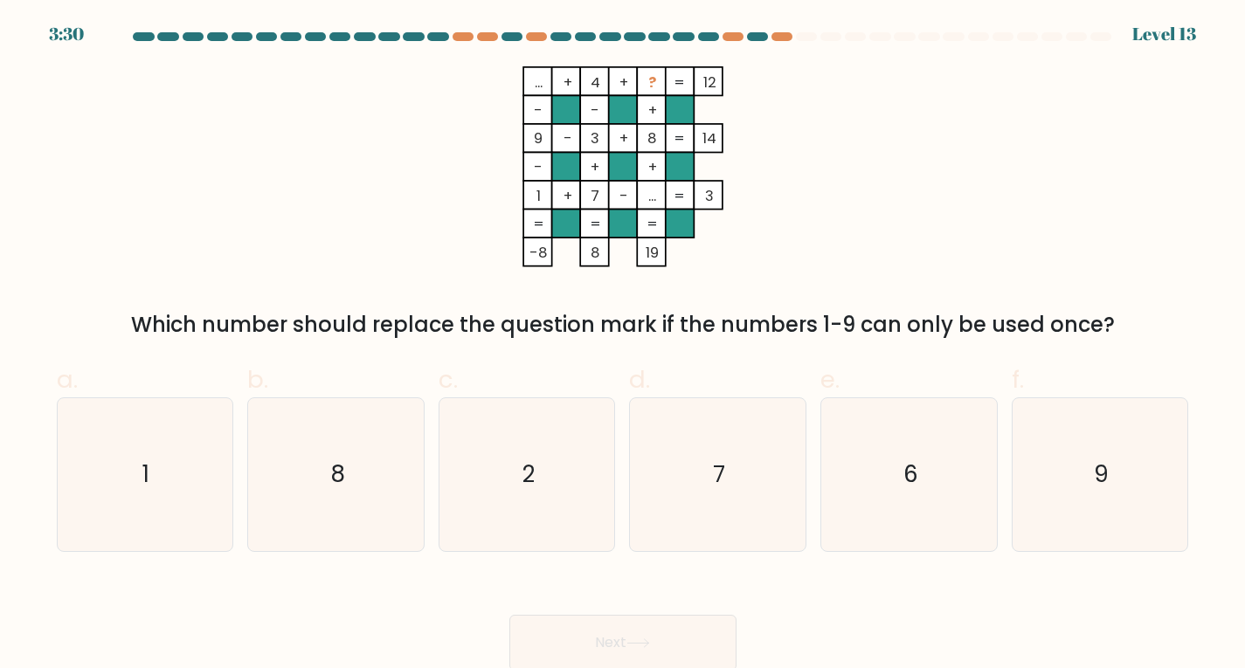
click at [653, 201] on tspan "..." at bounding box center [652, 196] width 8 height 20
click at [924, 470] on icon "6" at bounding box center [909, 474] width 153 height 153
click at [624, 346] on input "e. 6" at bounding box center [623, 340] width 1 height 11
radio input "true"
click at [652, 636] on button "Next" at bounding box center [622, 643] width 227 height 56
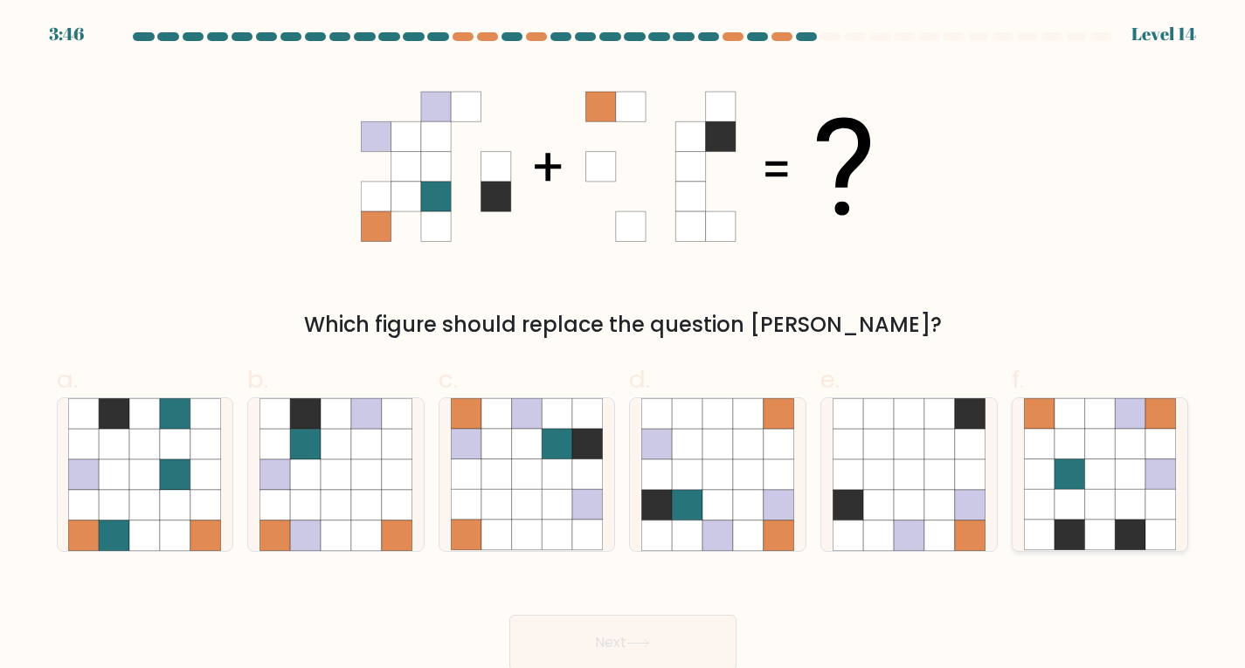
click at [1120, 470] on icon at bounding box center [1131, 475] width 31 height 31
click at [624, 346] on input "f." at bounding box center [623, 340] width 1 height 11
radio input "true"
click at [650, 640] on icon at bounding box center [639, 644] width 24 height 10
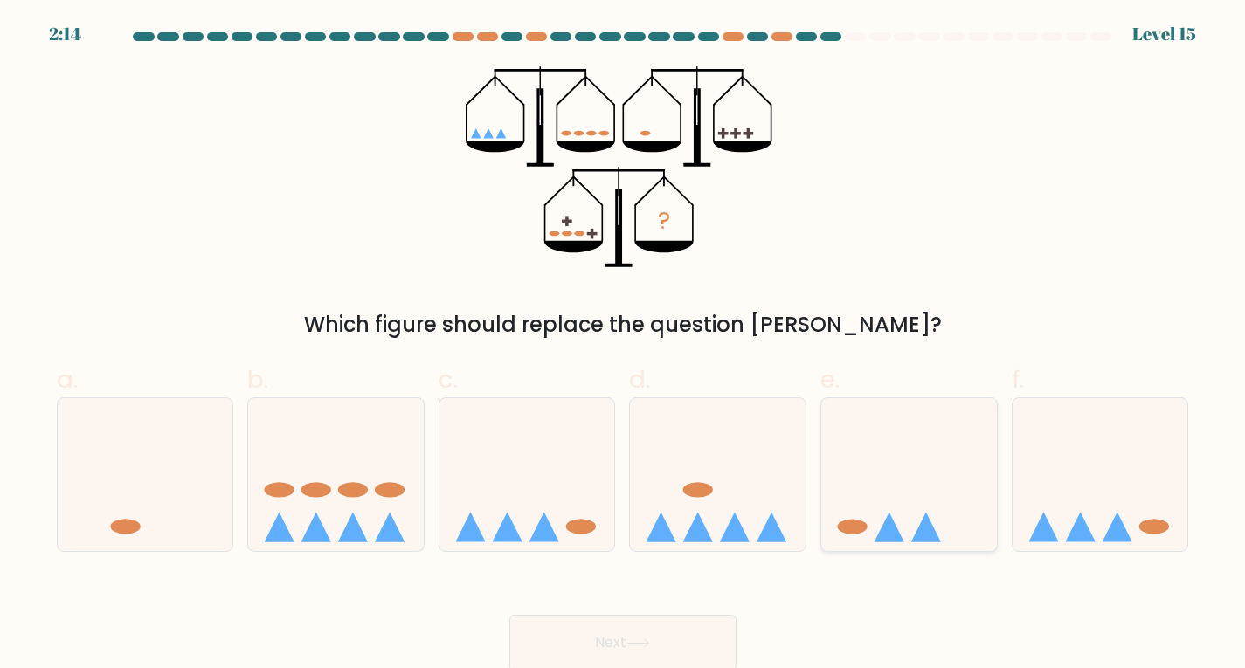
click at [904, 509] on icon at bounding box center [909, 474] width 176 height 145
click at [624, 346] on input "e." at bounding box center [623, 340] width 1 height 11
radio input "true"
click at [662, 645] on button "Next" at bounding box center [622, 643] width 227 height 56
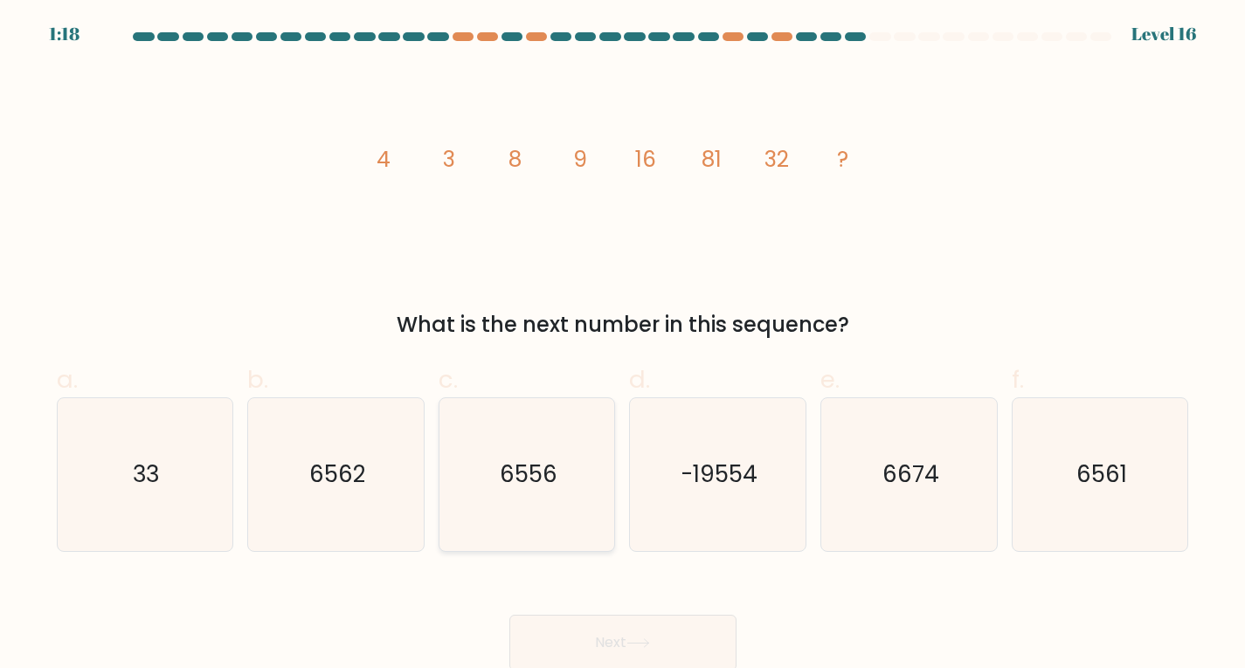
click at [544, 479] on text "6556" at bounding box center [529, 474] width 58 height 31
click at [623, 346] on input "c. 6556" at bounding box center [623, 340] width 1 height 11
radio input "true"
click at [638, 640] on icon at bounding box center [639, 644] width 24 height 10
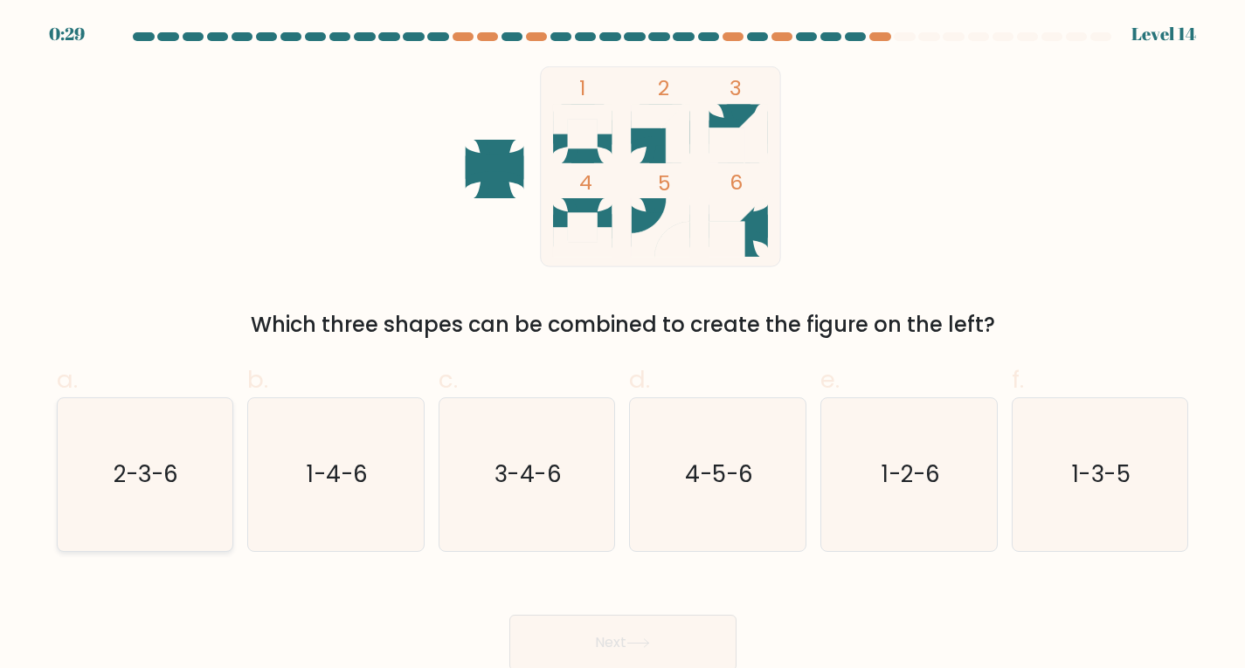
click at [129, 423] on icon "2-3-6" at bounding box center [144, 474] width 153 height 153
click at [623, 346] on input "a. 2-3-6" at bounding box center [623, 340] width 1 height 11
radio input "true"
click at [663, 645] on button "Next" at bounding box center [622, 643] width 227 height 56
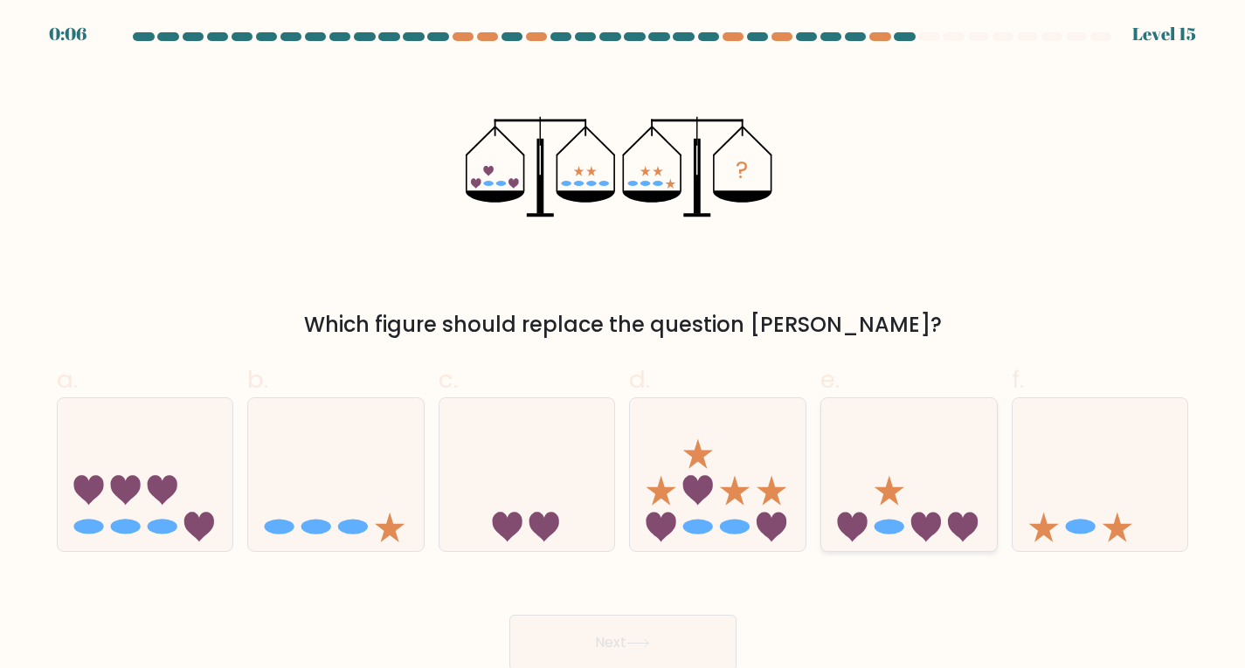
click at [977, 515] on icon at bounding box center [909, 474] width 176 height 145
click at [624, 346] on input "e." at bounding box center [623, 340] width 1 height 11
radio input "true"
click at [608, 643] on button "Next" at bounding box center [622, 643] width 227 height 56
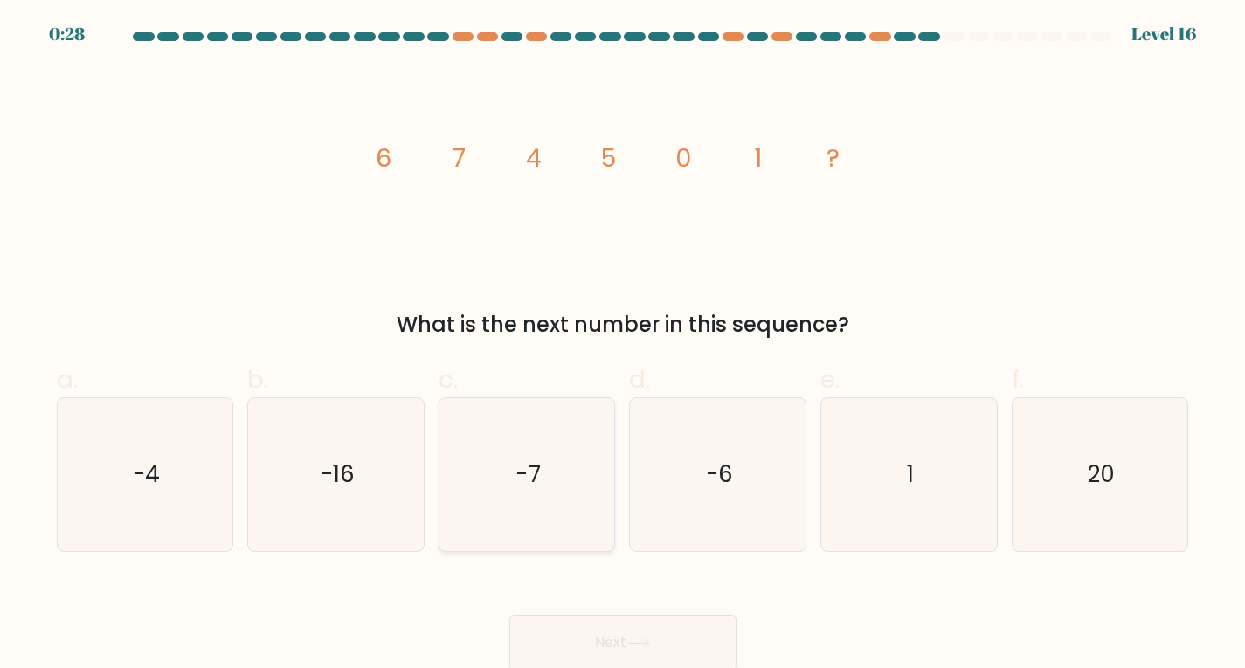
drag, startPoint x: 530, startPoint y: 474, endPoint x: 522, endPoint y: 470, distance: 9.0
click at [528, 474] on text "-7" at bounding box center [528, 474] width 24 height 31
click at [623, 346] on input "c. -7" at bounding box center [623, 340] width 1 height 11
radio input "true"
click at [634, 645] on icon at bounding box center [637, 644] width 21 height 8
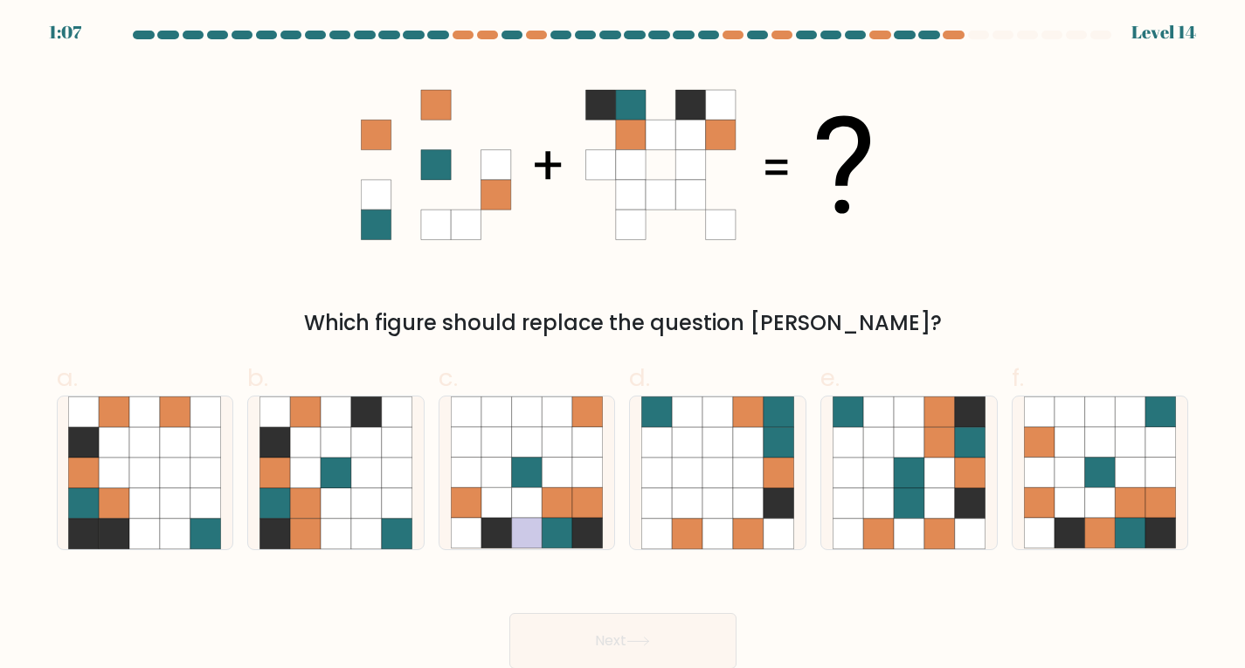
scroll to position [3, 0]
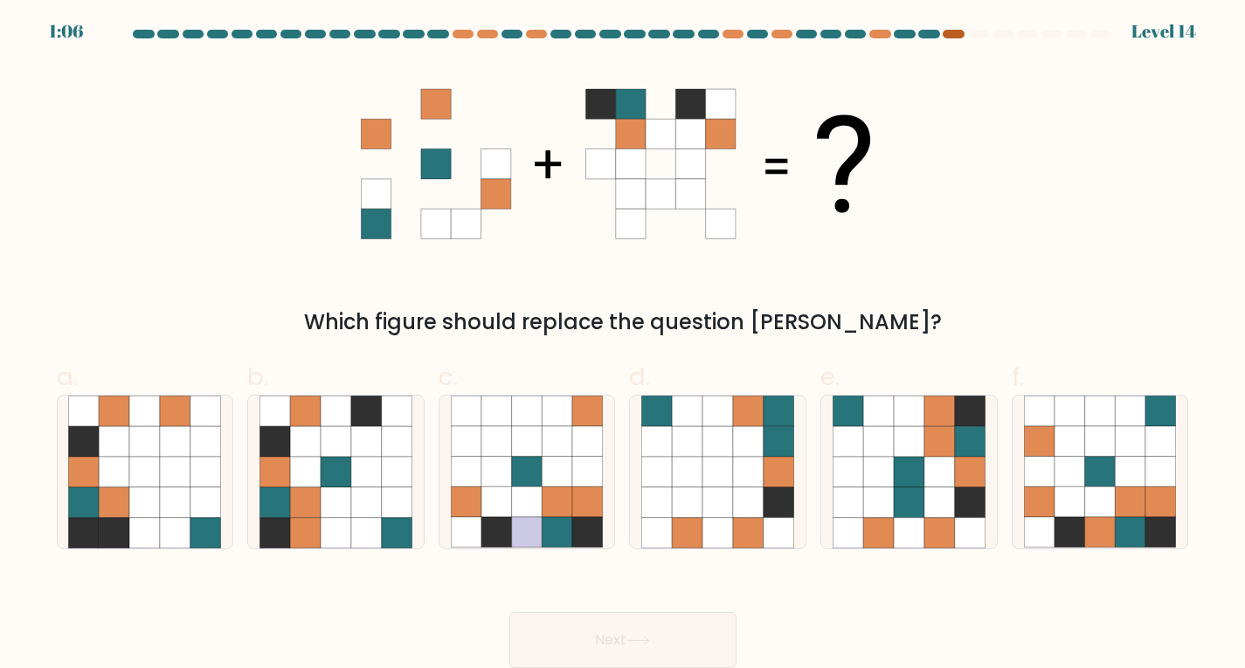
click at [954, 31] on div at bounding box center [953, 34] width 21 height 9
click at [301, 472] on icon at bounding box center [305, 472] width 31 height 31
click at [623, 343] on input "b." at bounding box center [623, 337] width 1 height 11
radio input "true"
click at [677, 633] on button "Next" at bounding box center [622, 641] width 227 height 56
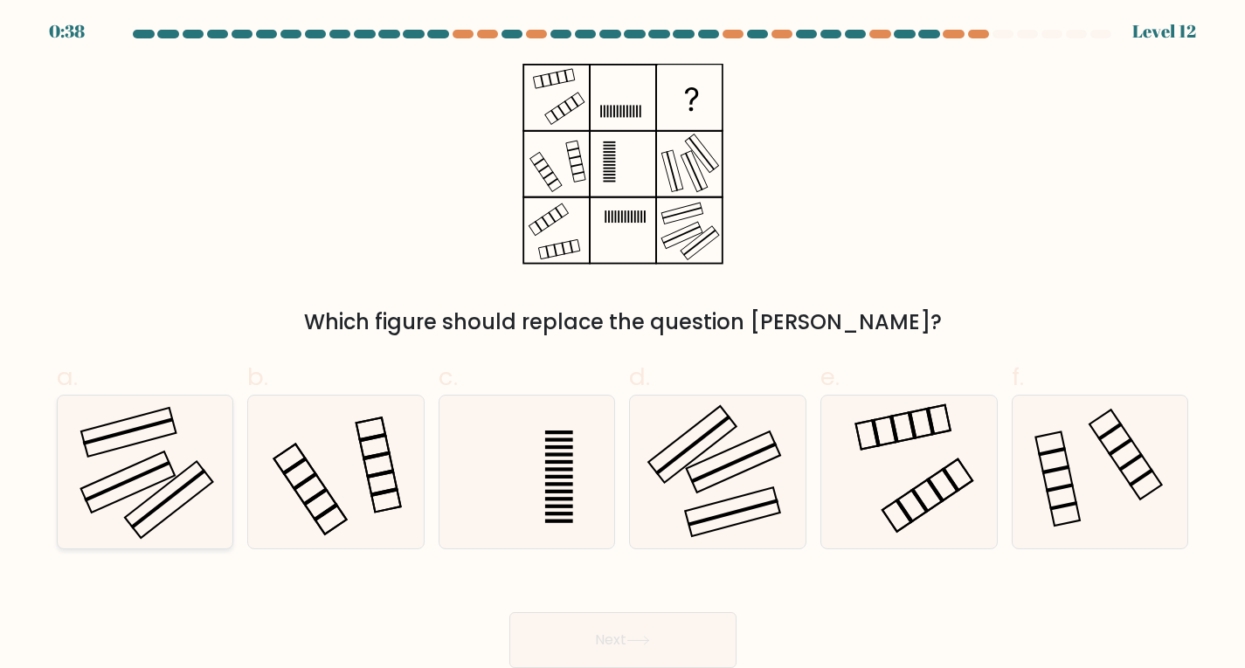
click at [174, 453] on icon at bounding box center [144, 472] width 153 height 153
click at [623, 343] on input "a." at bounding box center [623, 337] width 1 height 11
radio input "true"
click at [636, 636] on icon at bounding box center [639, 641] width 24 height 10
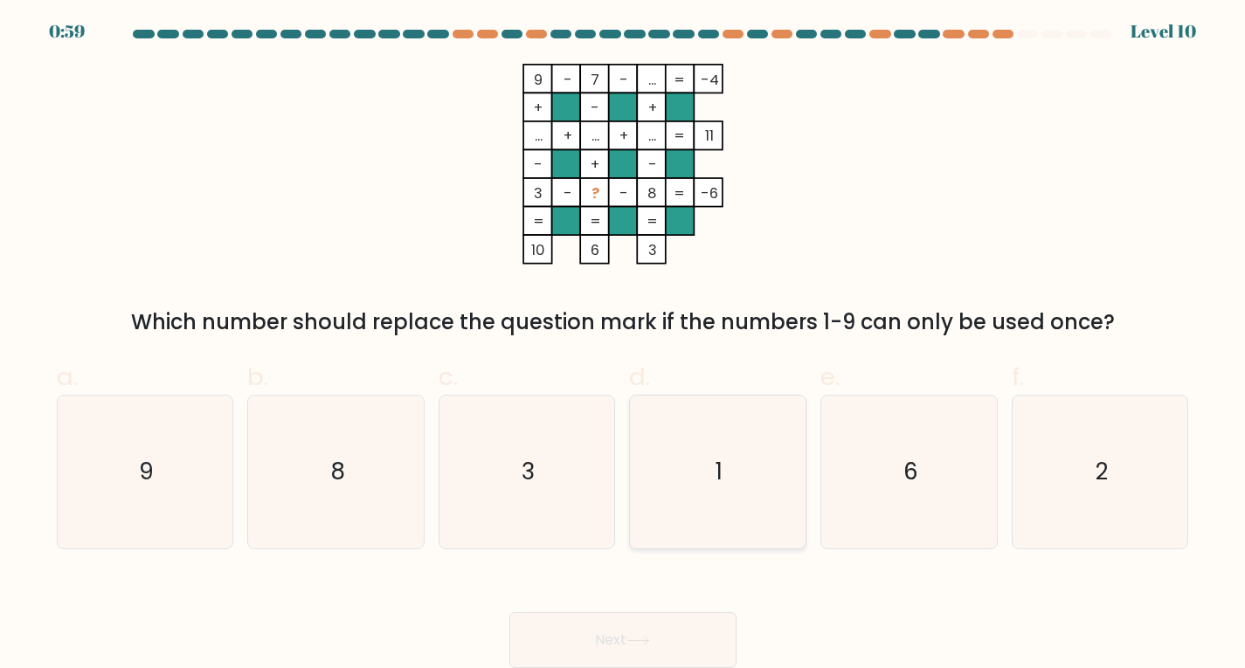
click at [735, 474] on icon "1" at bounding box center [717, 472] width 153 height 153
click at [624, 343] on input "d. 1" at bounding box center [623, 337] width 1 height 11
radio input "true"
click at [671, 639] on button "Next" at bounding box center [622, 641] width 227 height 56
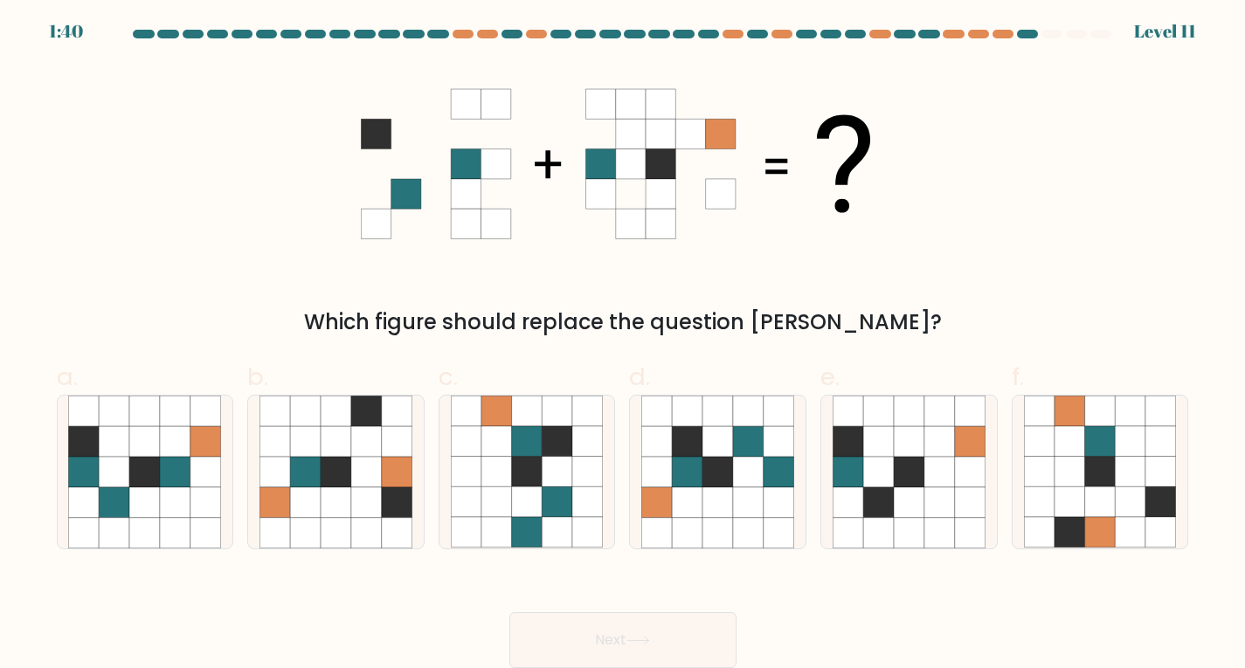
scroll to position [0, 0]
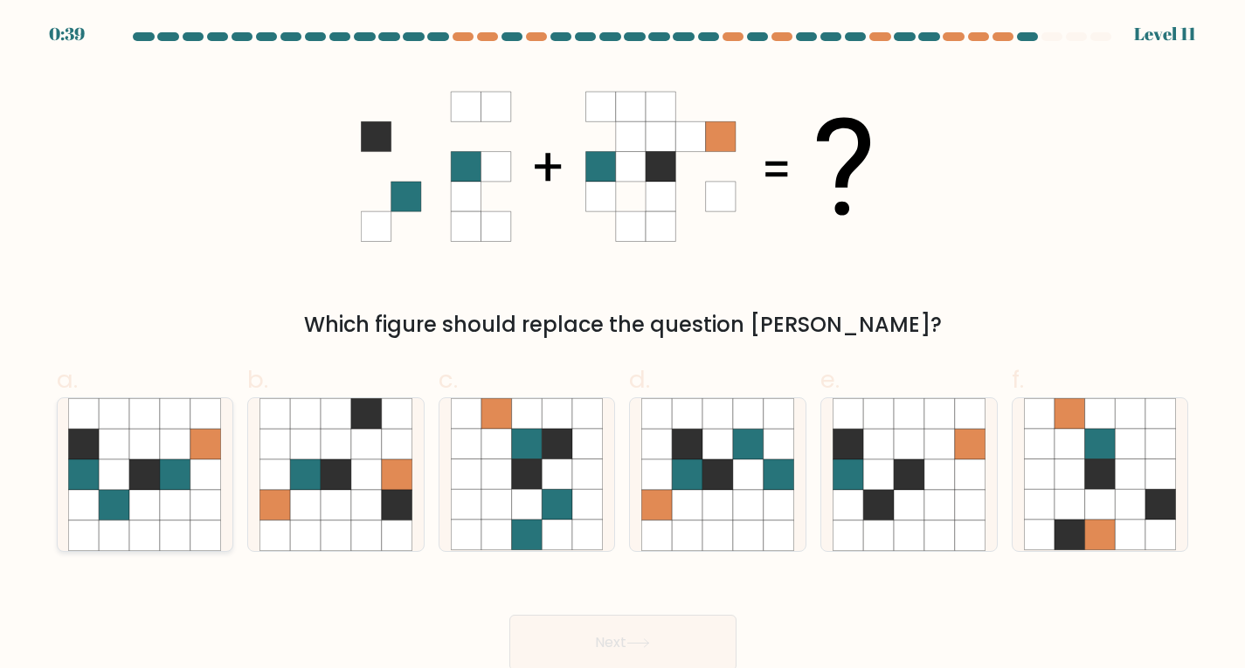
click at [183, 474] on icon at bounding box center [175, 475] width 31 height 31
click at [623, 346] on input "a." at bounding box center [623, 340] width 1 height 11
radio input "true"
click at [639, 641] on icon at bounding box center [639, 644] width 24 height 10
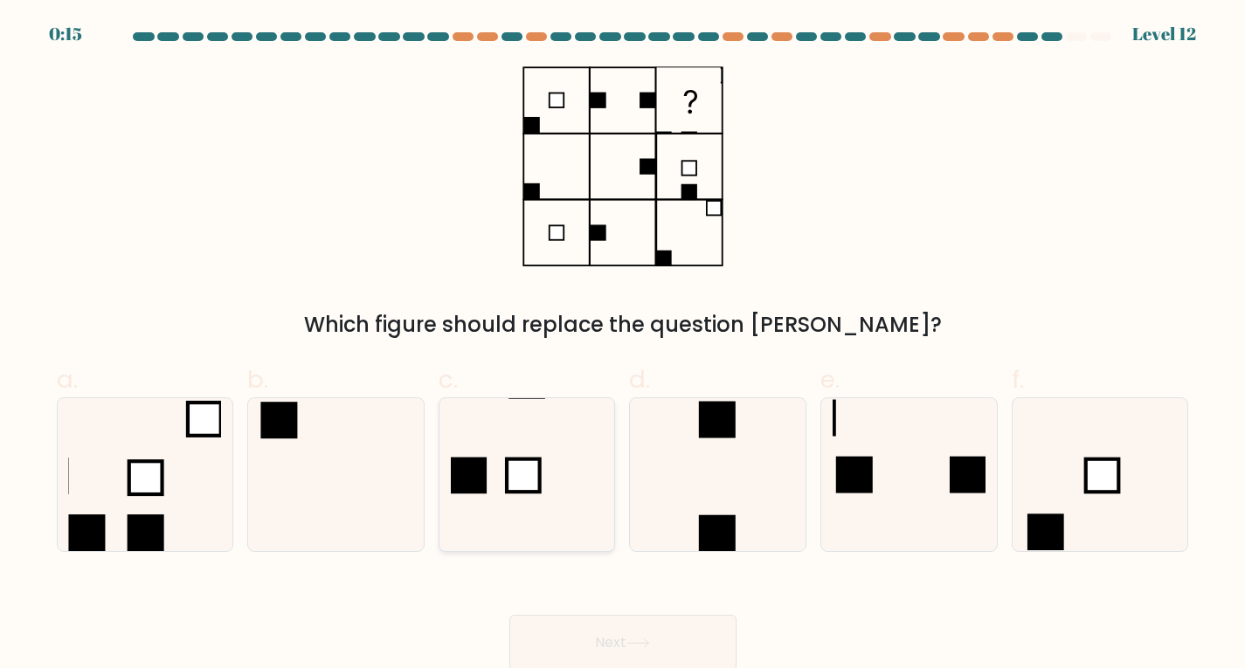
click at [475, 467] on rect at bounding box center [468, 476] width 37 height 37
click at [623, 346] on input "c." at bounding box center [623, 340] width 1 height 11
radio input "true"
click at [668, 634] on button "Next" at bounding box center [622, 643] width 227 height 56
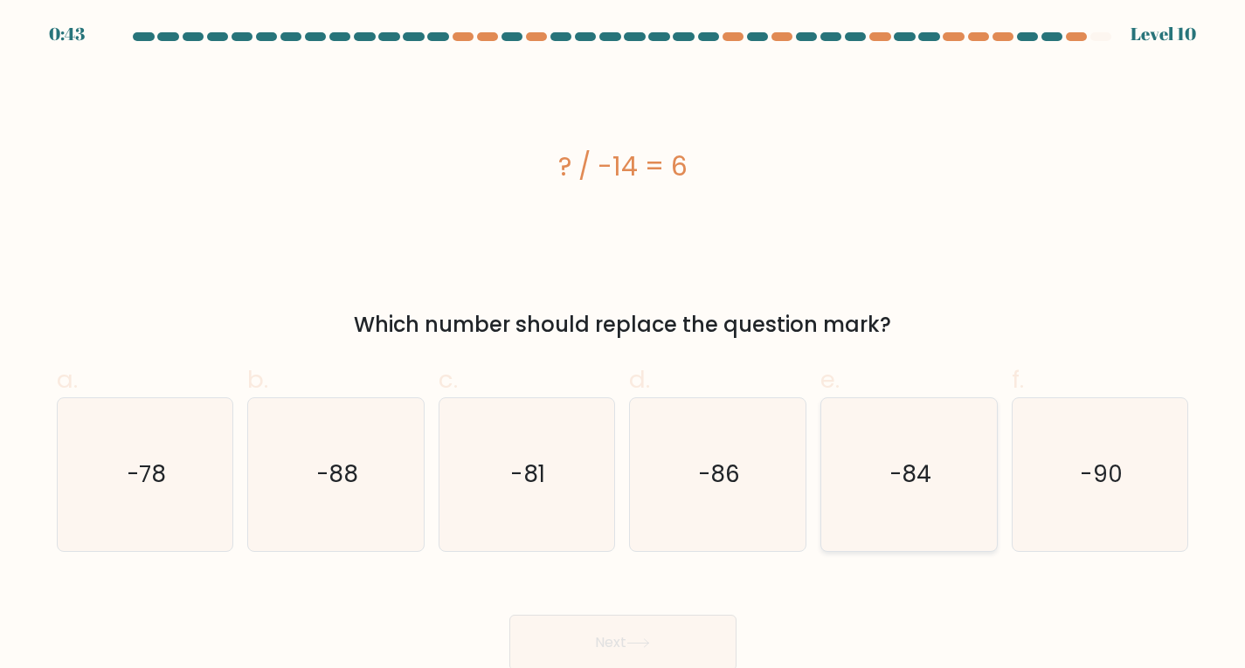
click at [884, 466] on icon "-84" at bounding box center [909, 474] width 153 height 153
click at [624, 346] on input "e. -84" at bounding box center [623, 340] width 1 height 11
radio input "true"
click at [670, 632] on button "Next" at bounding box center [622, 643] width 227 height 56
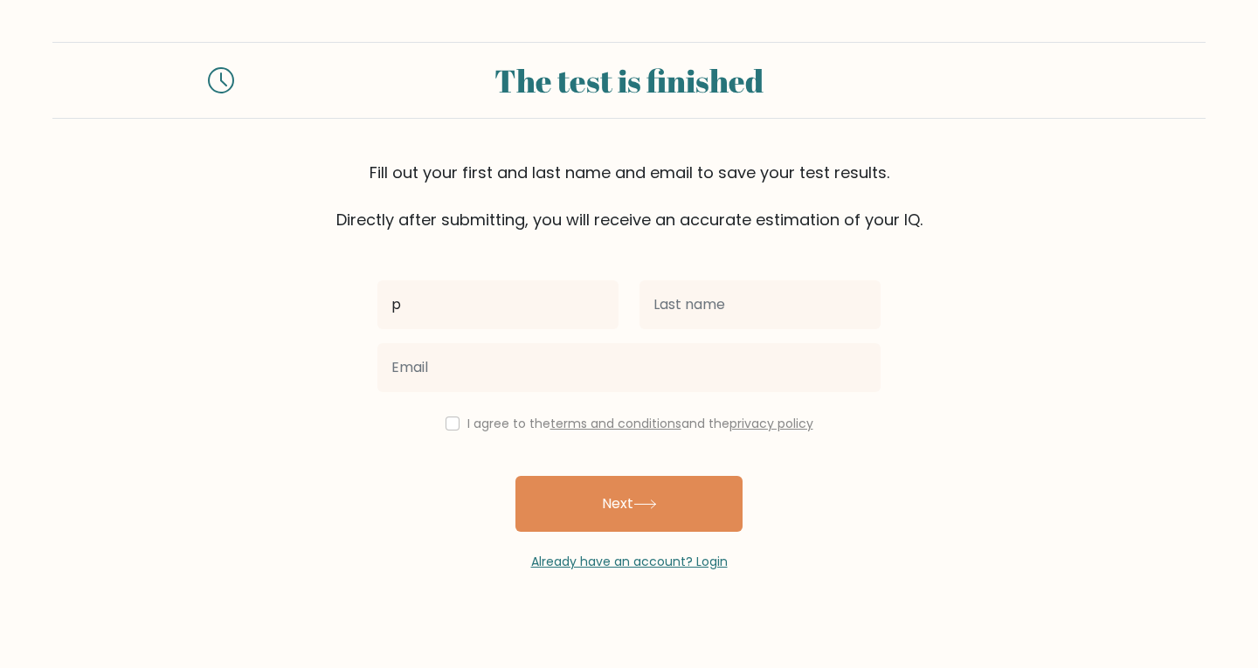
type input "p"
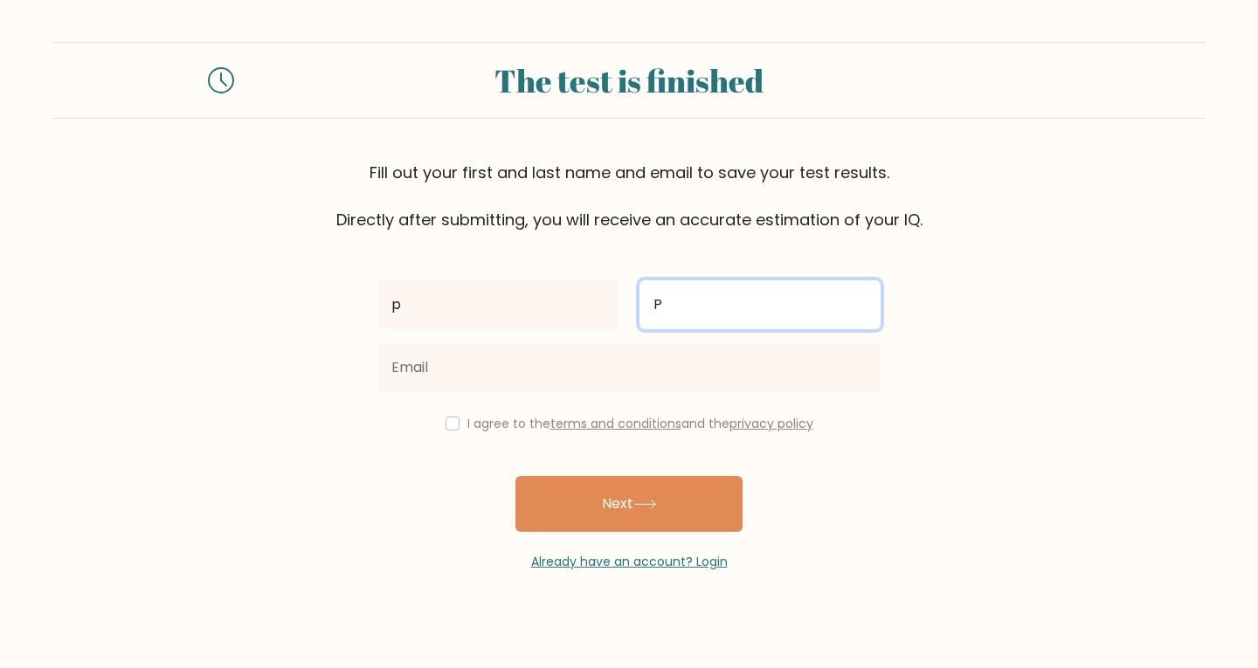
type input "P"
drag, startPoint x: 710, startPoint y: 307, endPoint x: 692, endPoint y: 306, distance: 18.4
click at [692, 306] on input "P" at bounding box center [760, 304] width 241 height 49
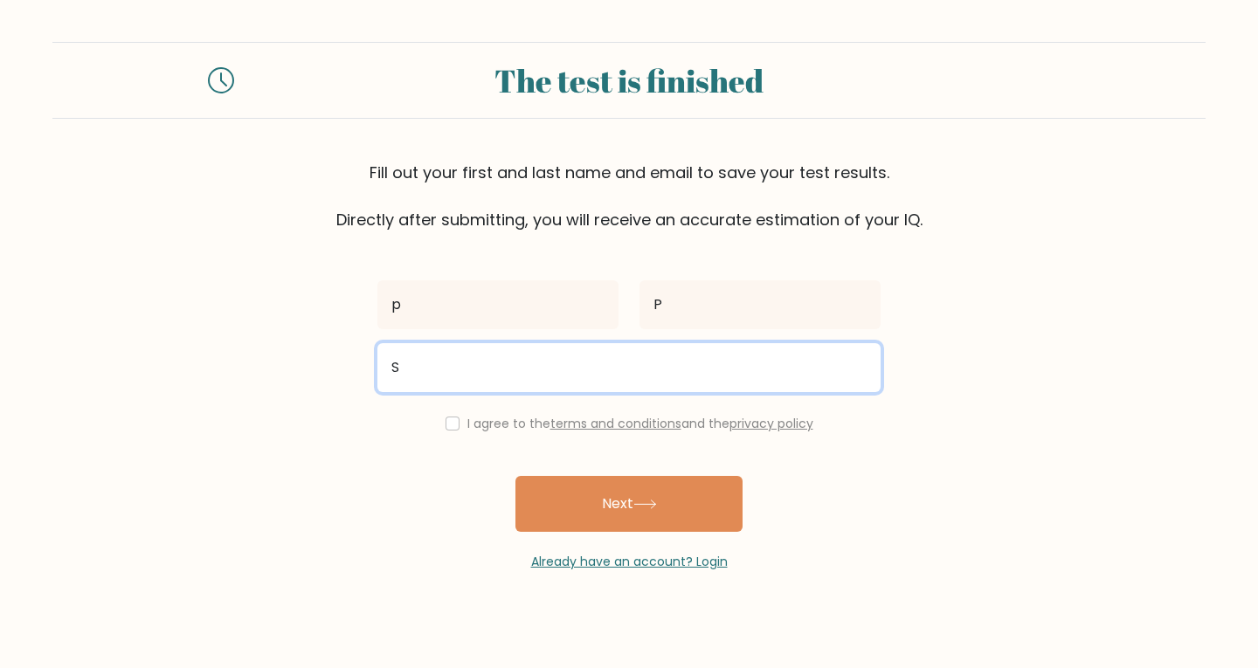
click at [426, 367] on input "S" at bounding box center [628, 367] width 503 height 49
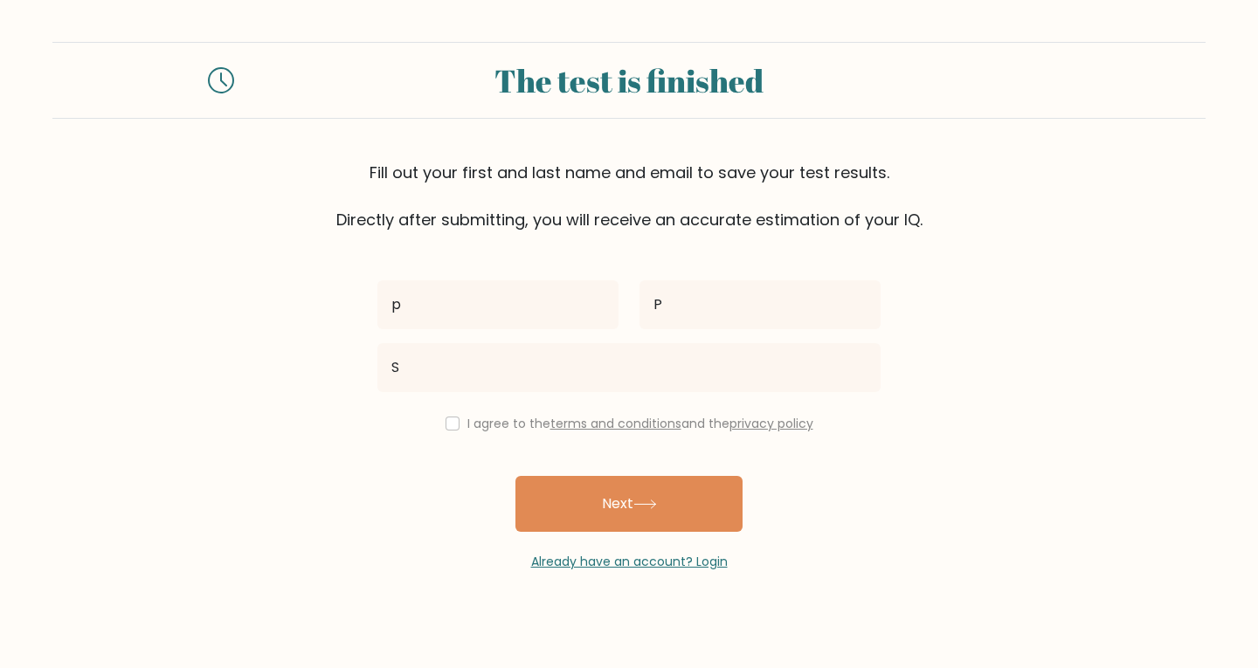
click at [350, 364] on form "The test is finished Fill out your first and last name and email to save your t…" at bounding box center [629, 307] width 1258 height 530
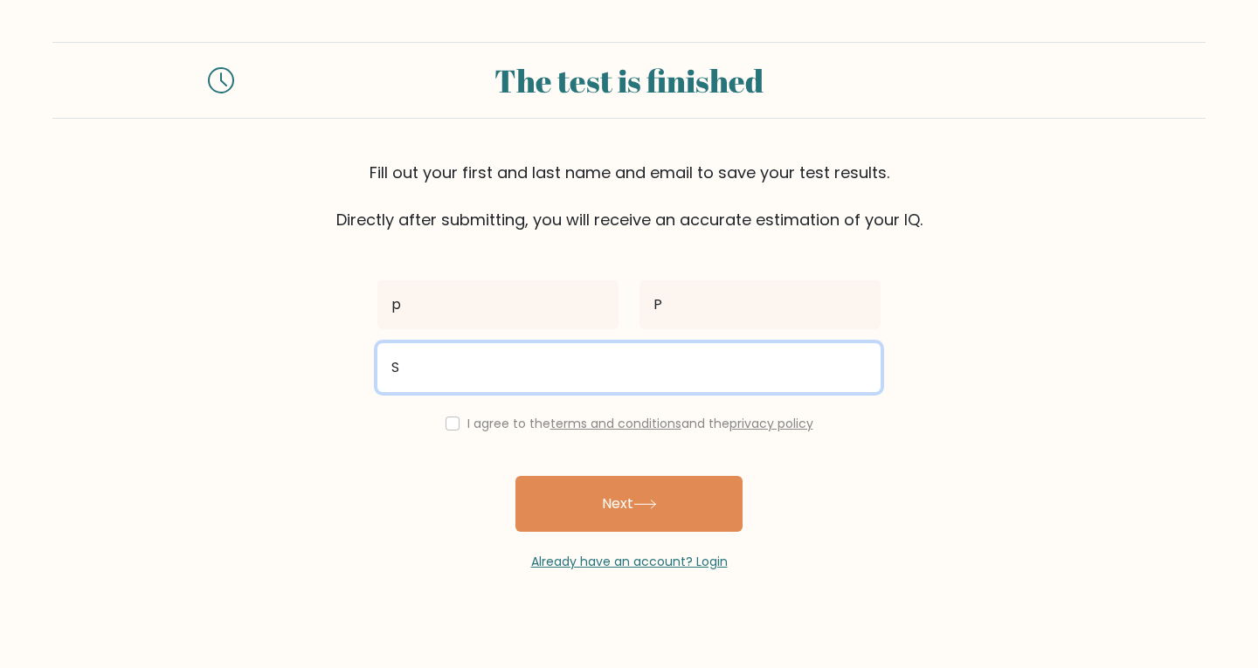
drag, startPoint x: 401, startPoint y: 367, endPoint x: 340, endPoint y: 355, distance: 62.4
click at [349, 357] on form "The test is finished Fill out your first and last name and email to save your t…" at bounding box center [629, 307] width 1258 height 530
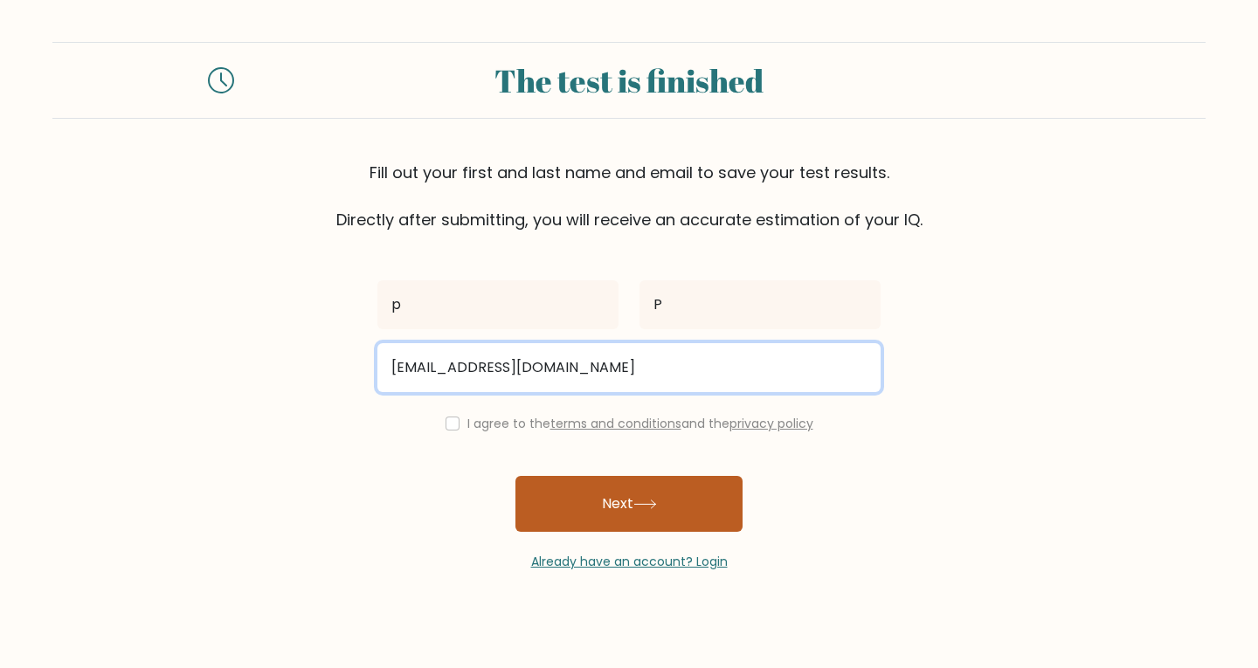
type input "PRANAV305504@GMAIL.COM"
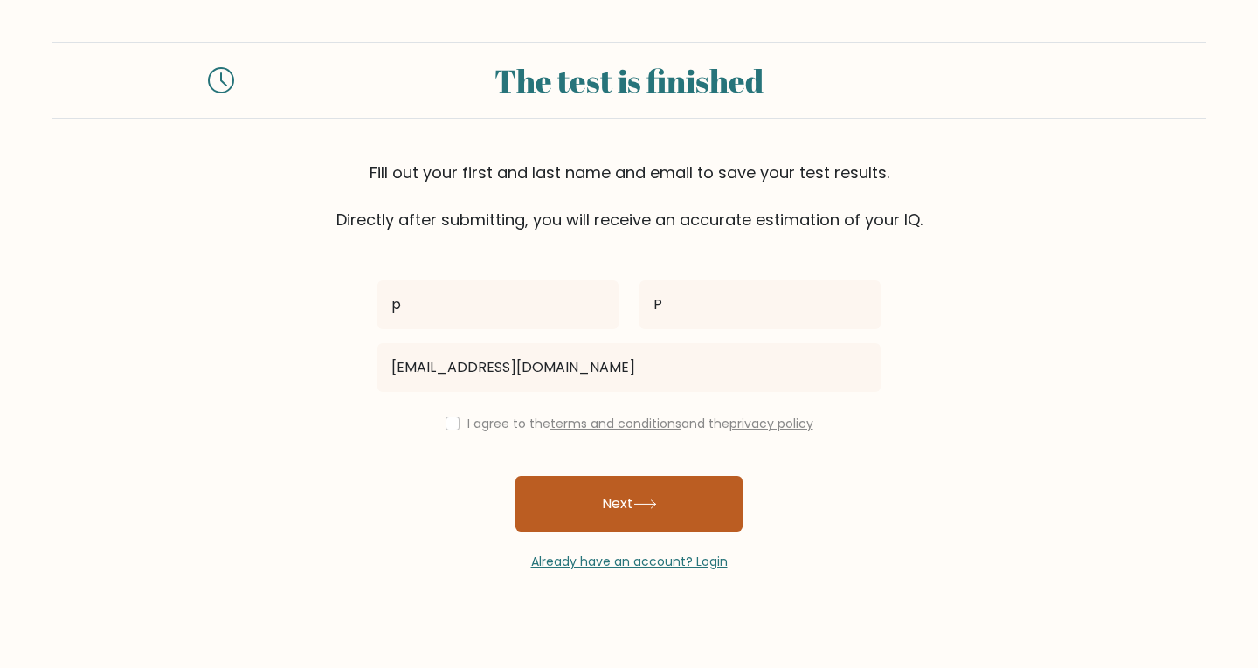
click at [616, 517] on button "Next" at bounding box center [629, 504] width 227 height 56
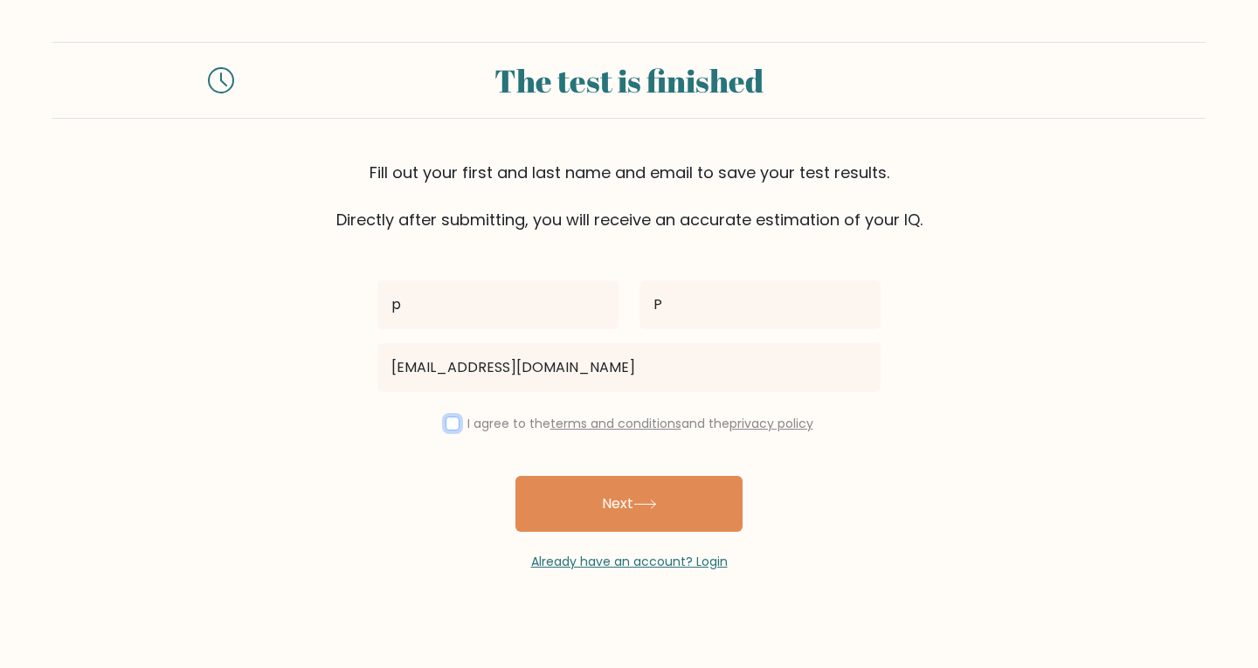
click at [452, 426] on input "checkbox" at bounding box center [453, 424] width 14 height 14
checkbox input "true"
click at [626, 503] on button "Next" at bounding box center [629, 504] width 227 height 56
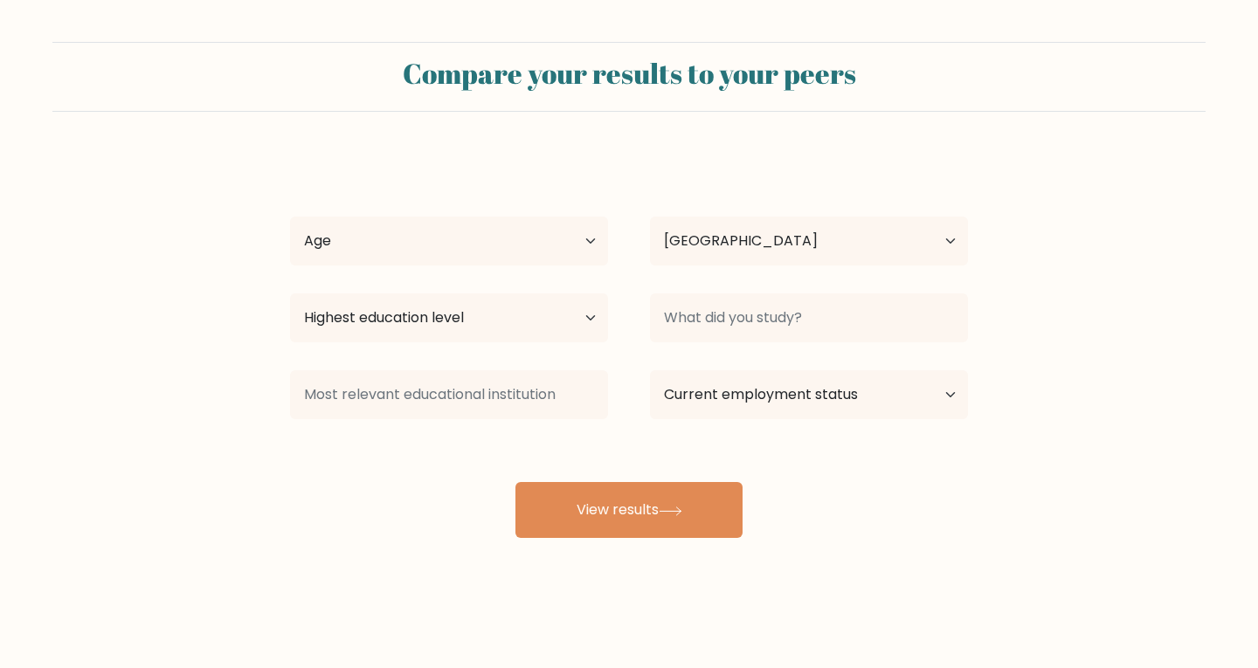
select select "IN"
click at [592, 238] on select "Age Under [DEMOGRAPHIC_DATA] [DEMOGRAPHIC_DATA] [DEMOGRAPHIC_DATA] [DEMOGRAPHIC…" at bounding box center [449, 241] width 318 height 49
select select "35_44"
click at [290, 217] on select "Age Under [DEMOGRAPHIC_DATA] [DEMOGRAPHIC_DATA] [DEMOGRAPHIC_DATA] [DEMOGRAPHIC…" at bounding box center [449, 241] width 318 height 49
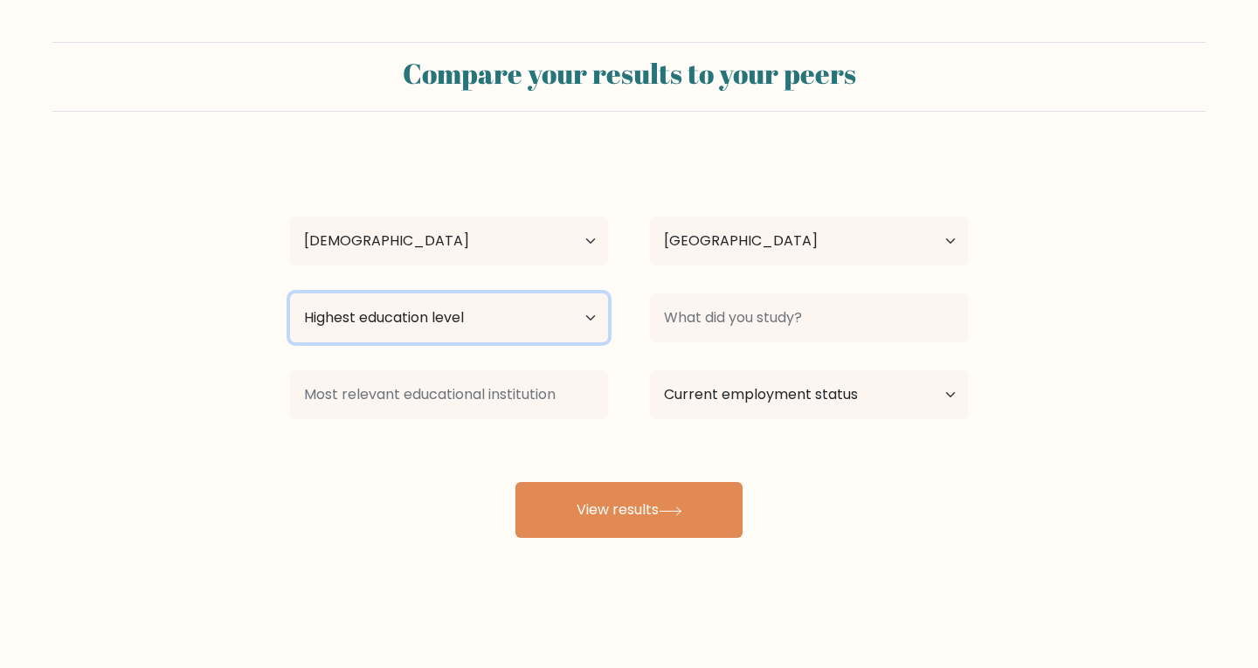
click at [536, 317] on select "Highest education level No schooling Primary Lower Secondary Upper Secondary Oc…" at bounding box center [449, 318] width 318 height 49
select select "bachelors_degree"
click at [290, 294] on select "Highest education level No schooling Primary Lower Secondary Upper Secondary Oc…" at bounding box center [449, 318] width 318 height 49
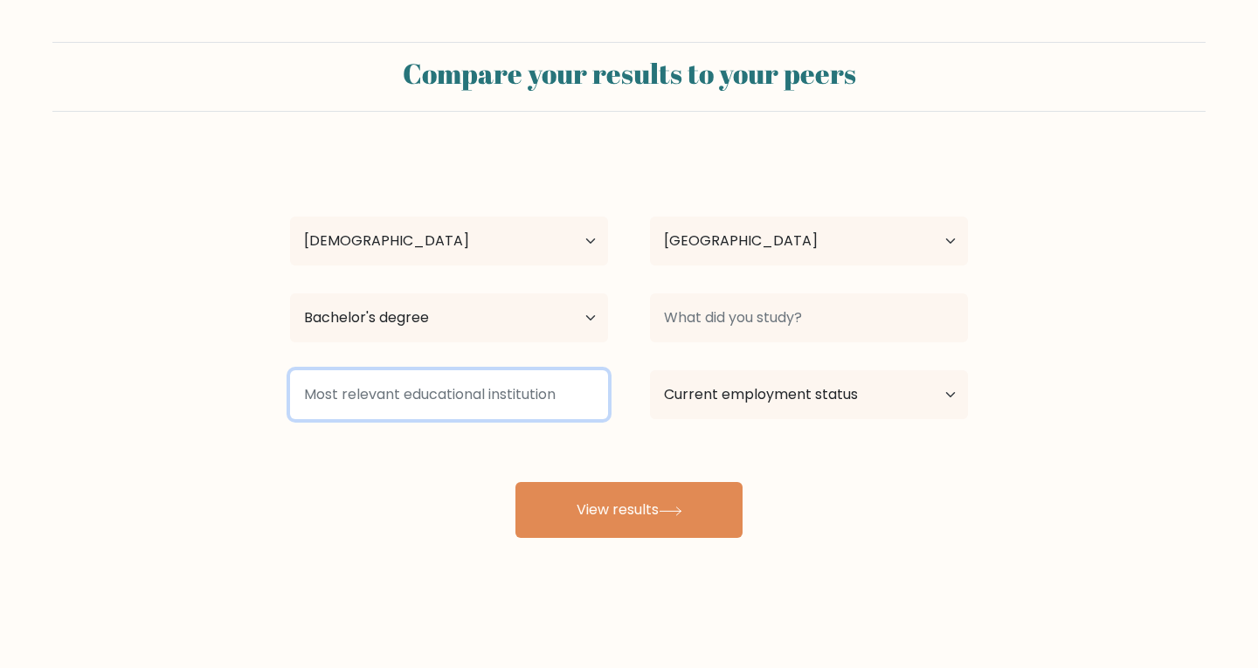
click at [488, 400] on input at bounding box center [449, 394] width 318 height 49
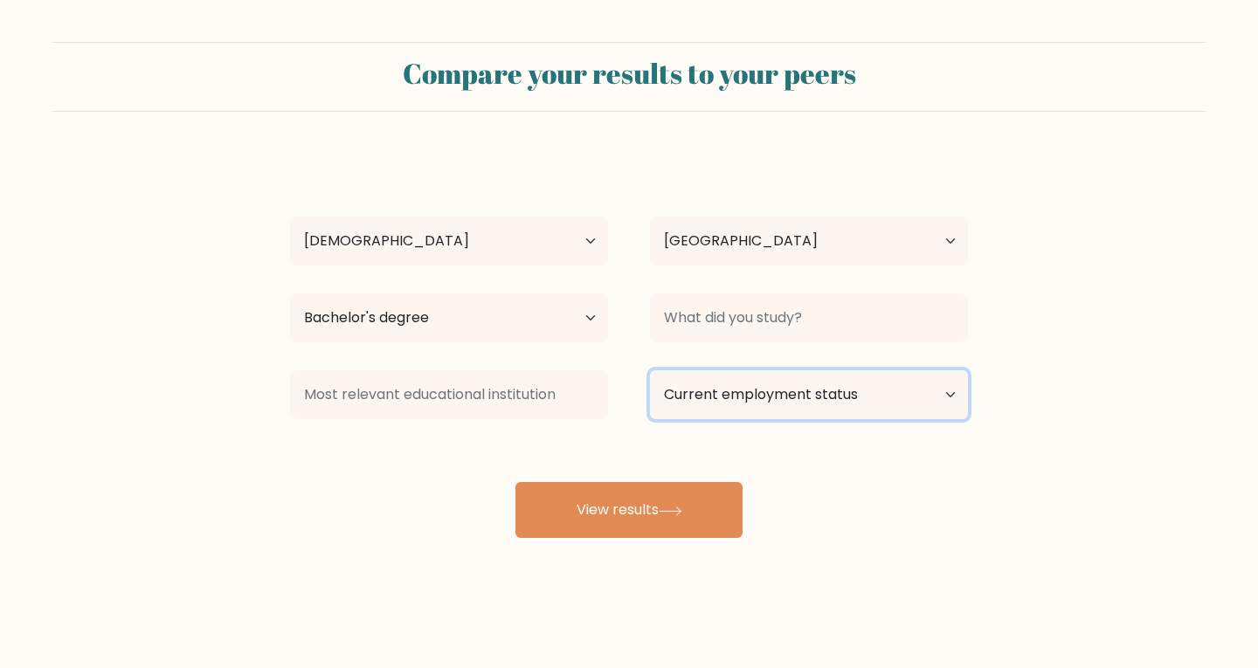
click at [810, 394] on select "Current employment status Employed Student Retired Other / prefer not to answer" at bounding box center [809, 394] width 318 height 49
select select "employed"
click at [650, 370] on select "Current employment status Employed Student Retired Other / prefer not to answer" at bounding box center [809, 394] width 318 height 49
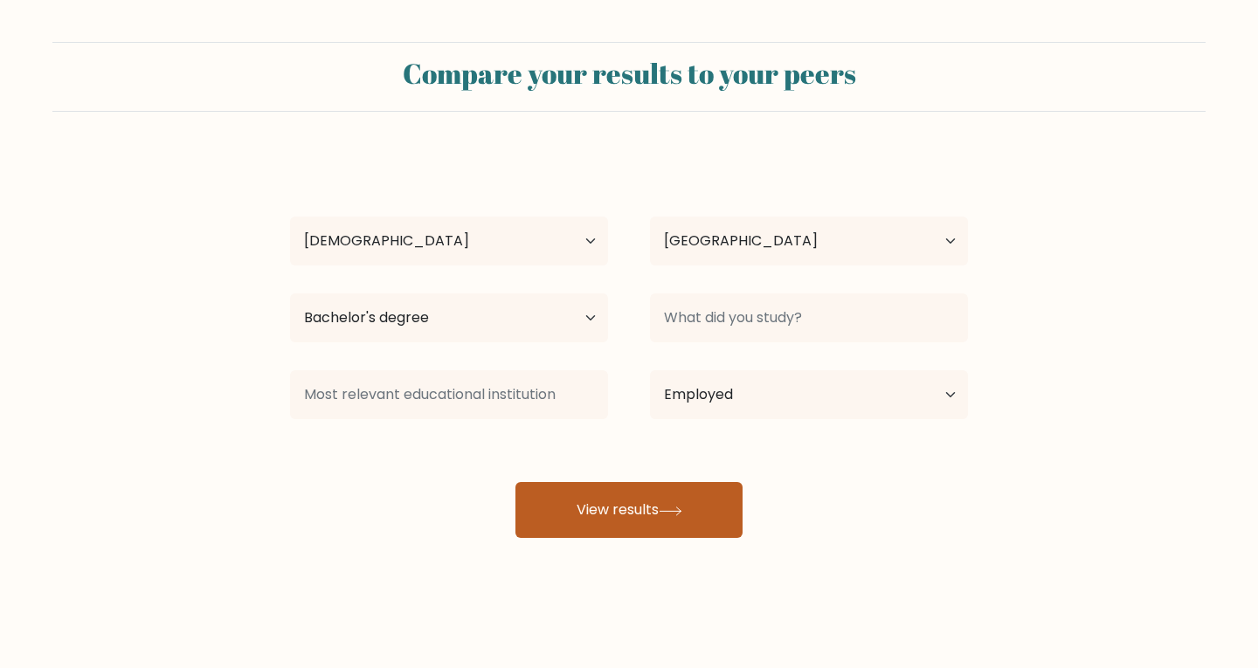
click at [639, 507] on button "View results" at bounding box center [629, 510] width 227 height 56
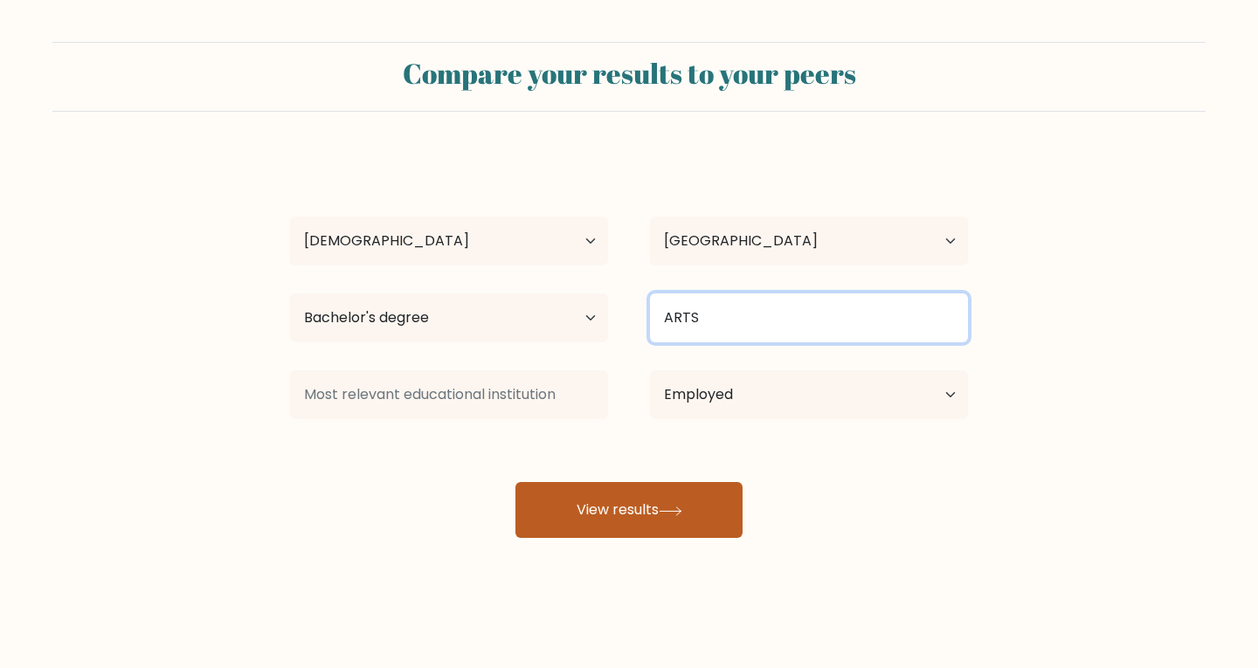
type input "ARTS"
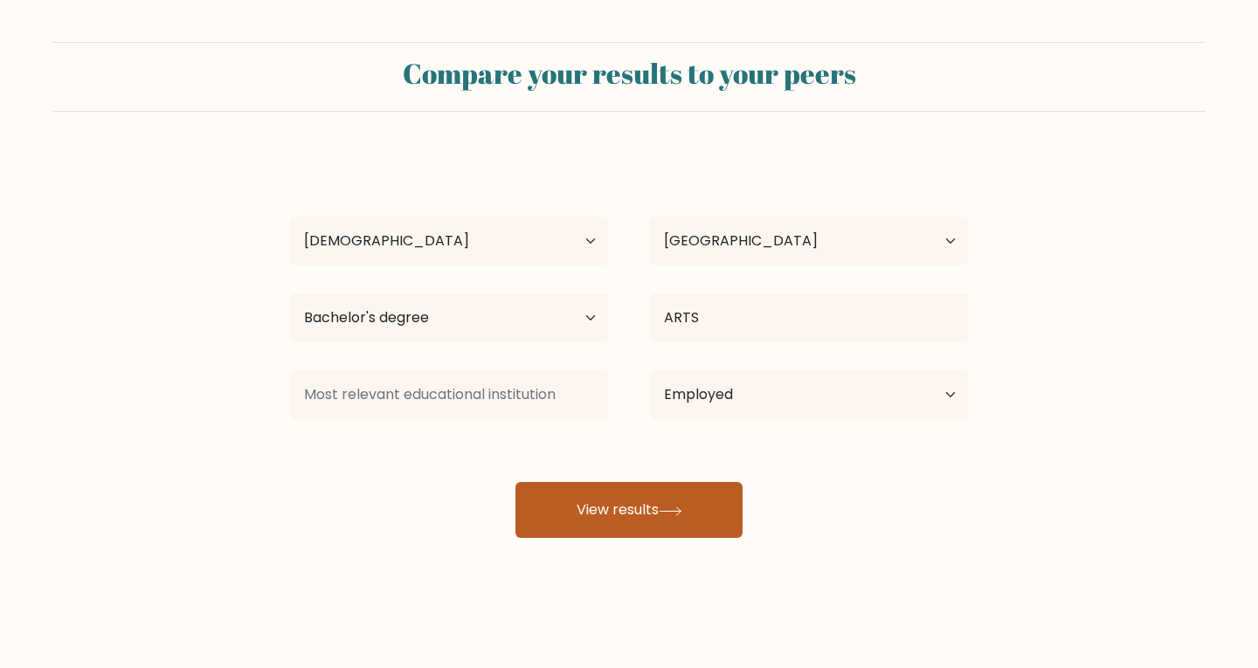
click at [654, 499] on button "View results" at bounding box center [629, 510] width 227 height 56
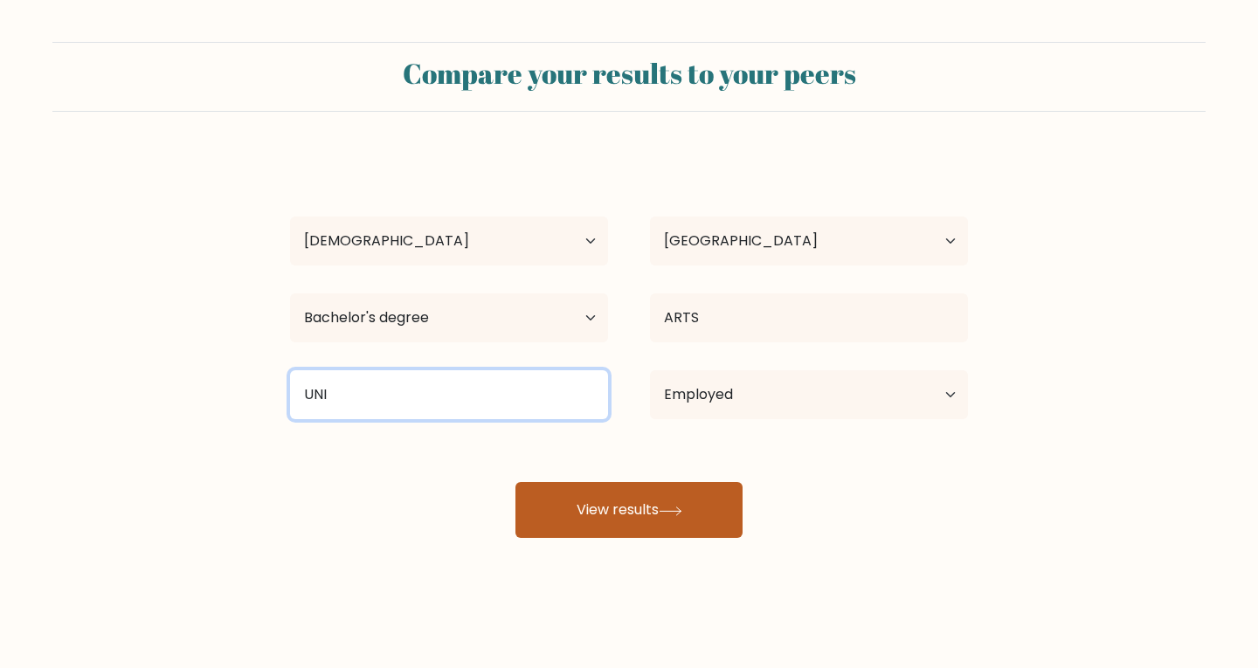
type input "UNI"
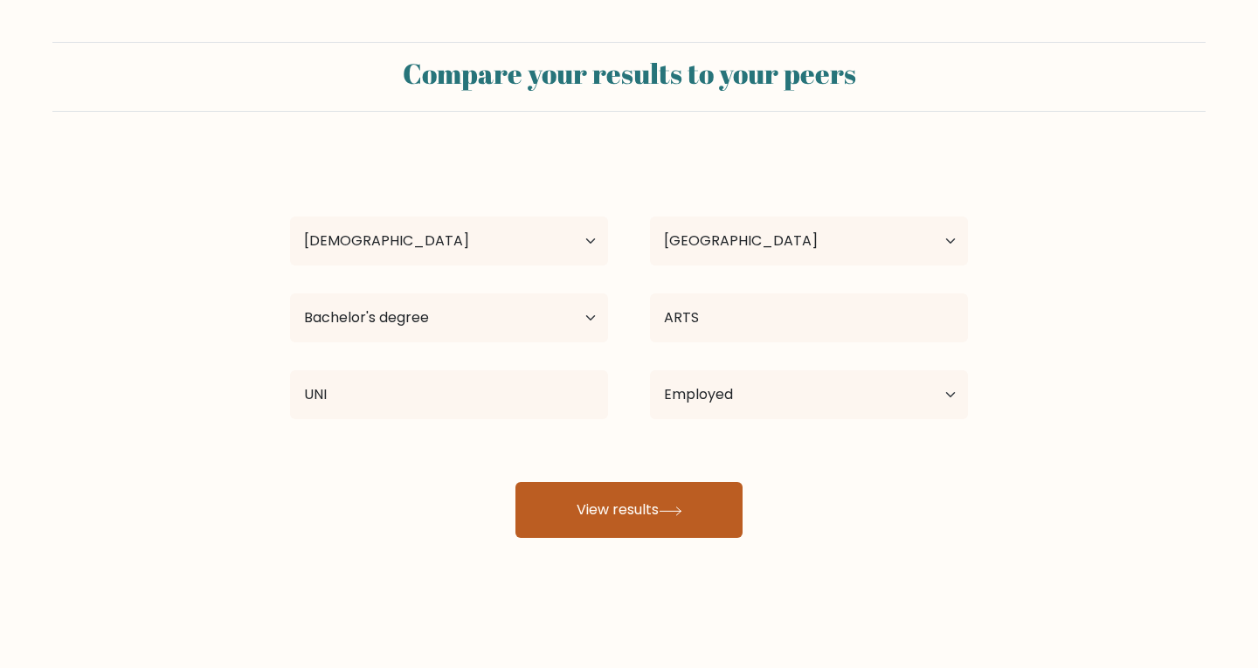
click at [619, 516] on button "View results" at bounding box center [629, 510] width 227 height 56
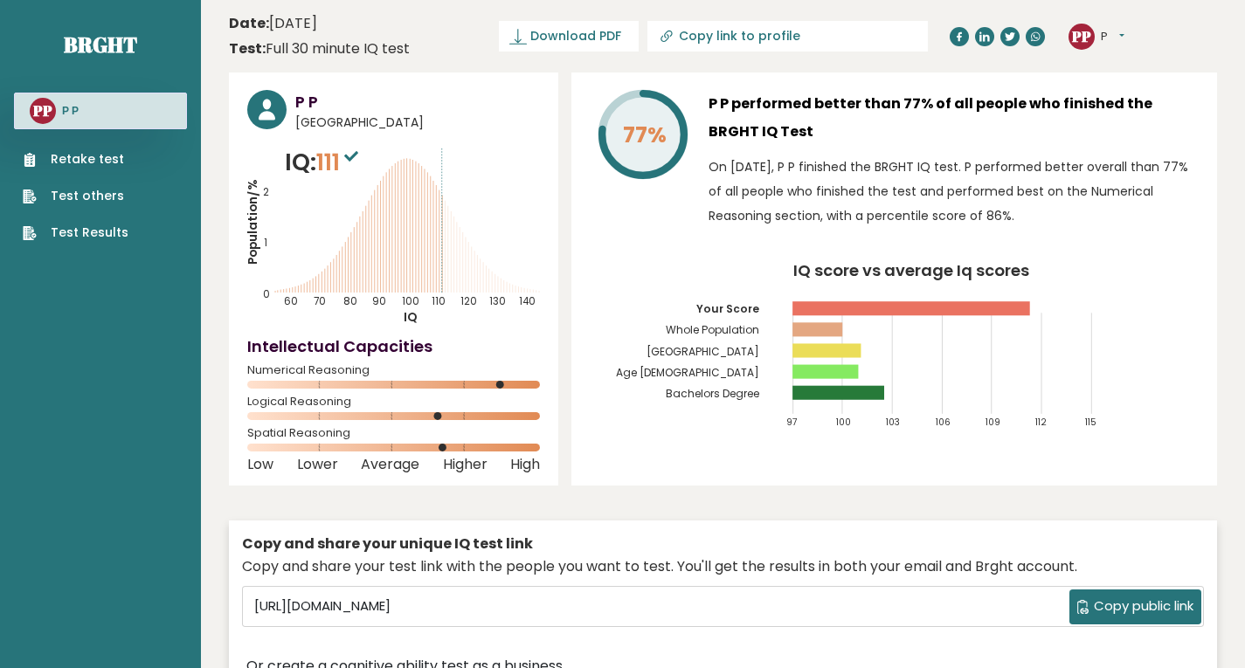
click at [73, 107] on h3 "P P" at bounding box center [70, 111] width 17 height 14
